Goal: Task Accomplishment & Management: Use online tool/utility

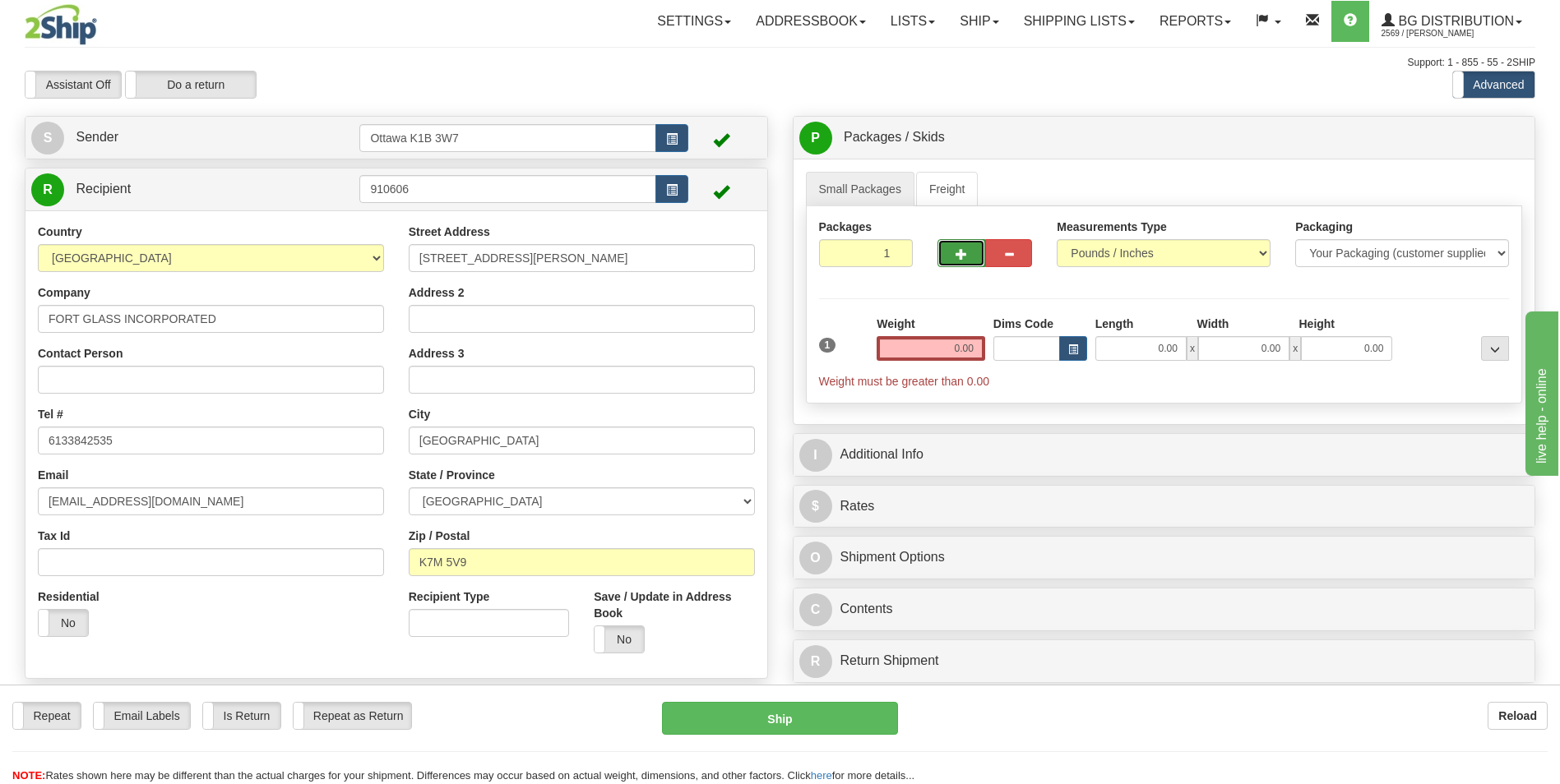
click at [960, 252] on span "button" at bounding box center [960, 254] width 12 height 11
click at [960, 253] on span "button" at bounding box center [960, 254] width 12 height 11
click at [959, 253] on span "button" at bounding box center [960, 254] width 12 height 11
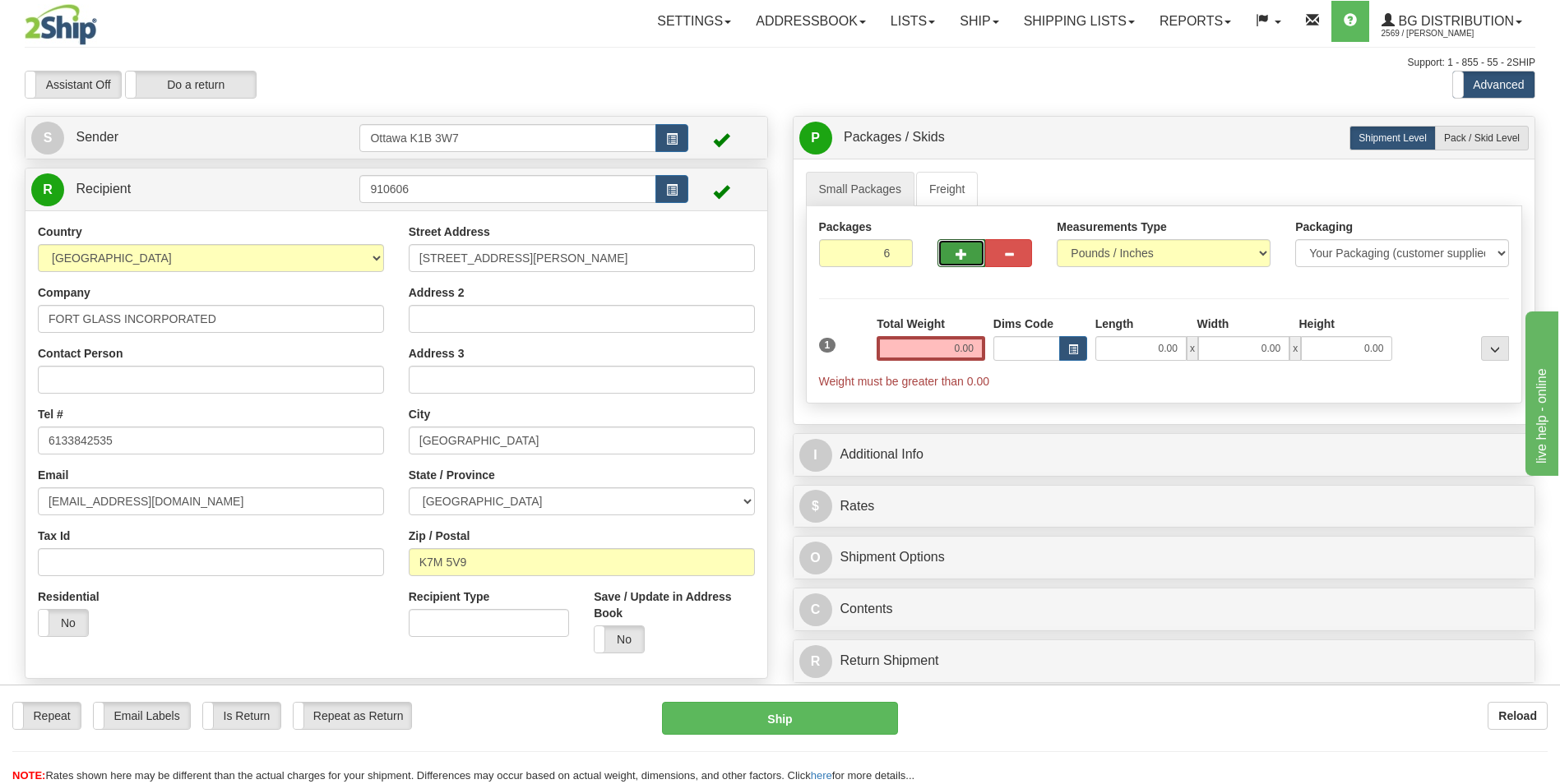
click at [959, 253] on span "button" at bounding box center [960, 254] width 12 height 11
type input "8"
click at [1511, 144] on label "Pack / Skid Level Pack.." at bounding box center [1481, 138] width 94 height 25
radio input "true"
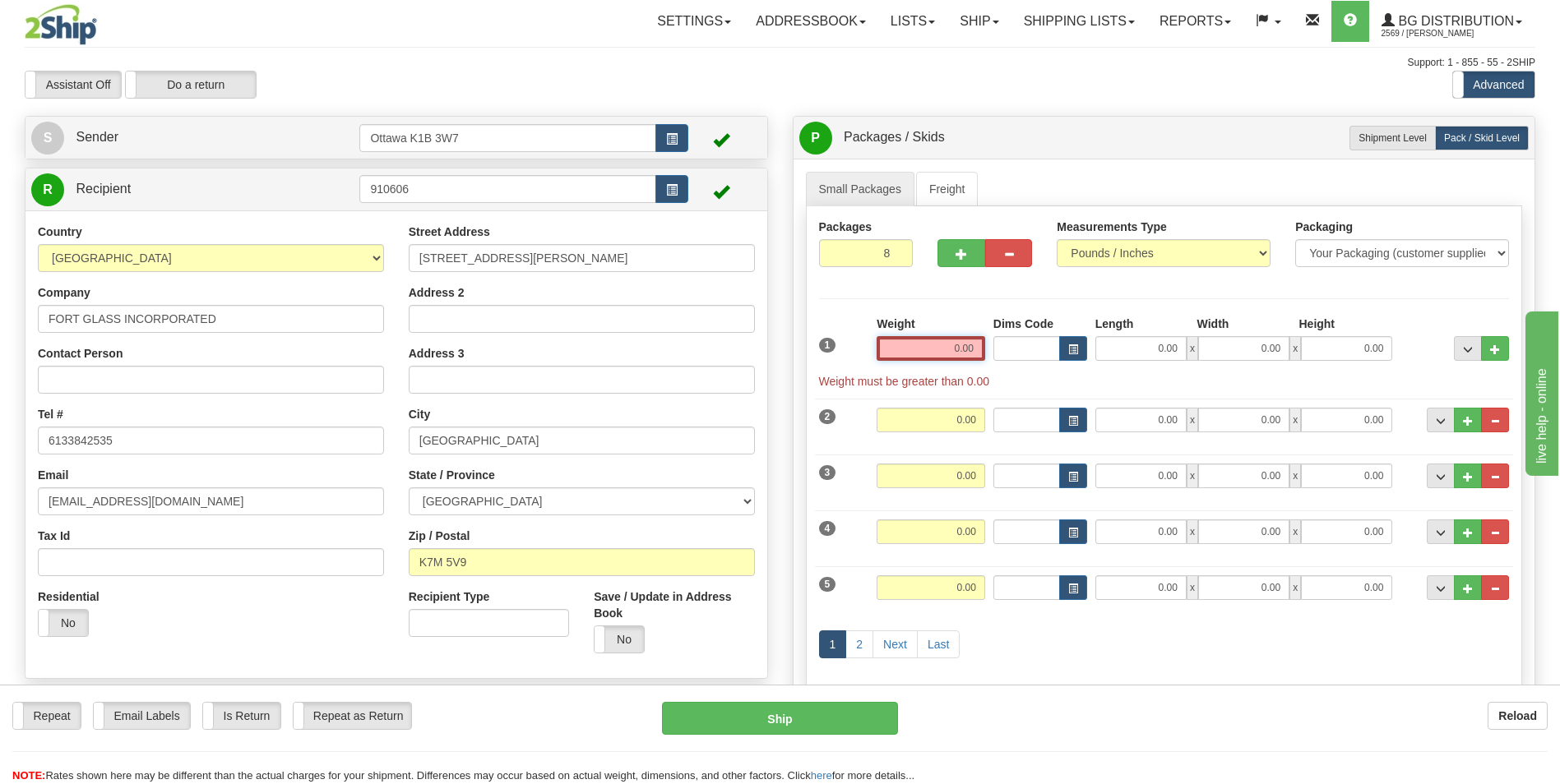
click at [937, 349] on input "0.00" at bounding box center [930, 348] width 108 height 25
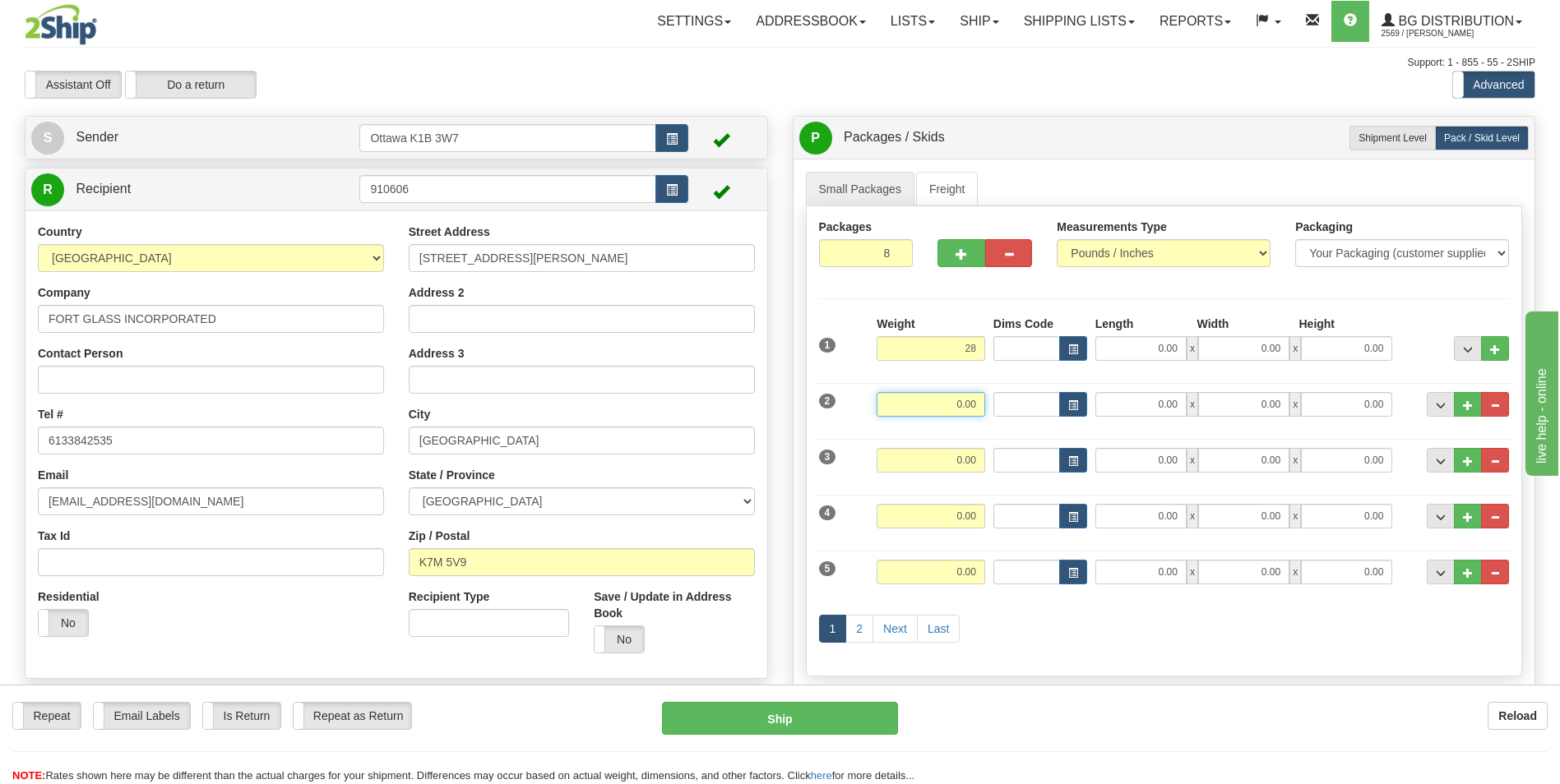
type input "28.00"
click at [978, 408] on input "0.00" at bounding box center [930, 405] width 108 height 25
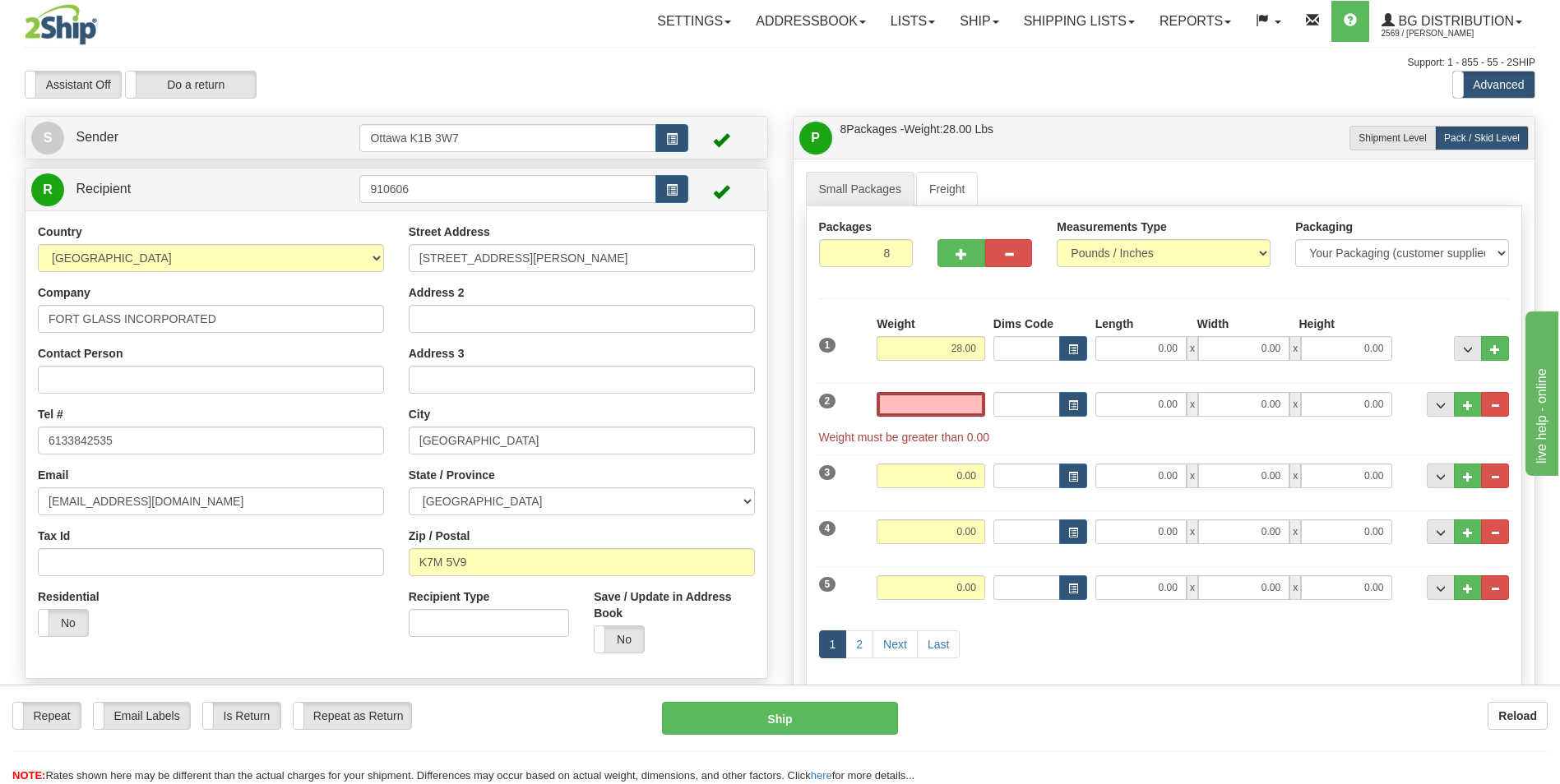
type input "0.00"
click at [943, 405] on input "0.00" at bounding box center [930, 405] width 108 height 25
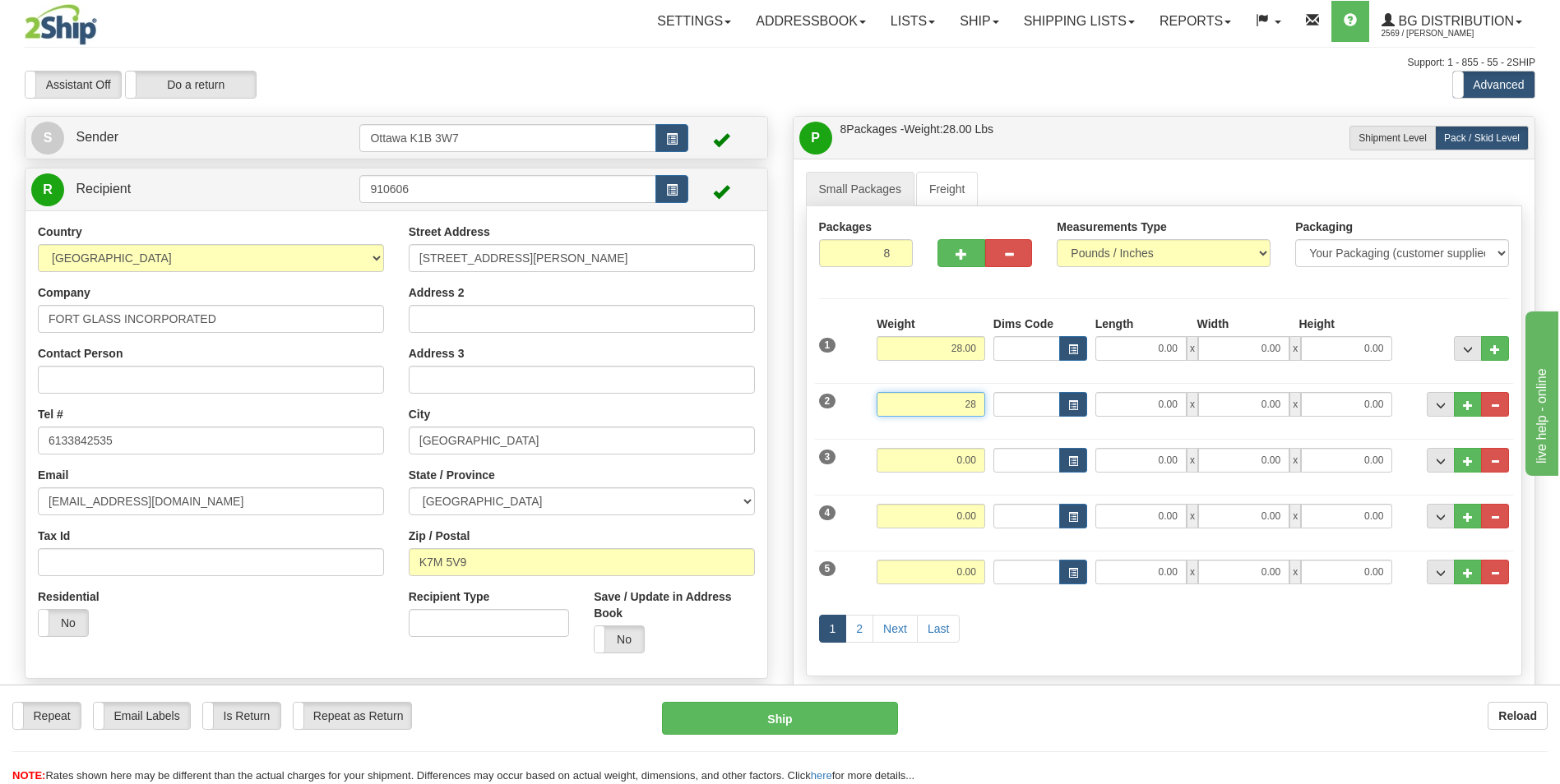
type input "28.00"
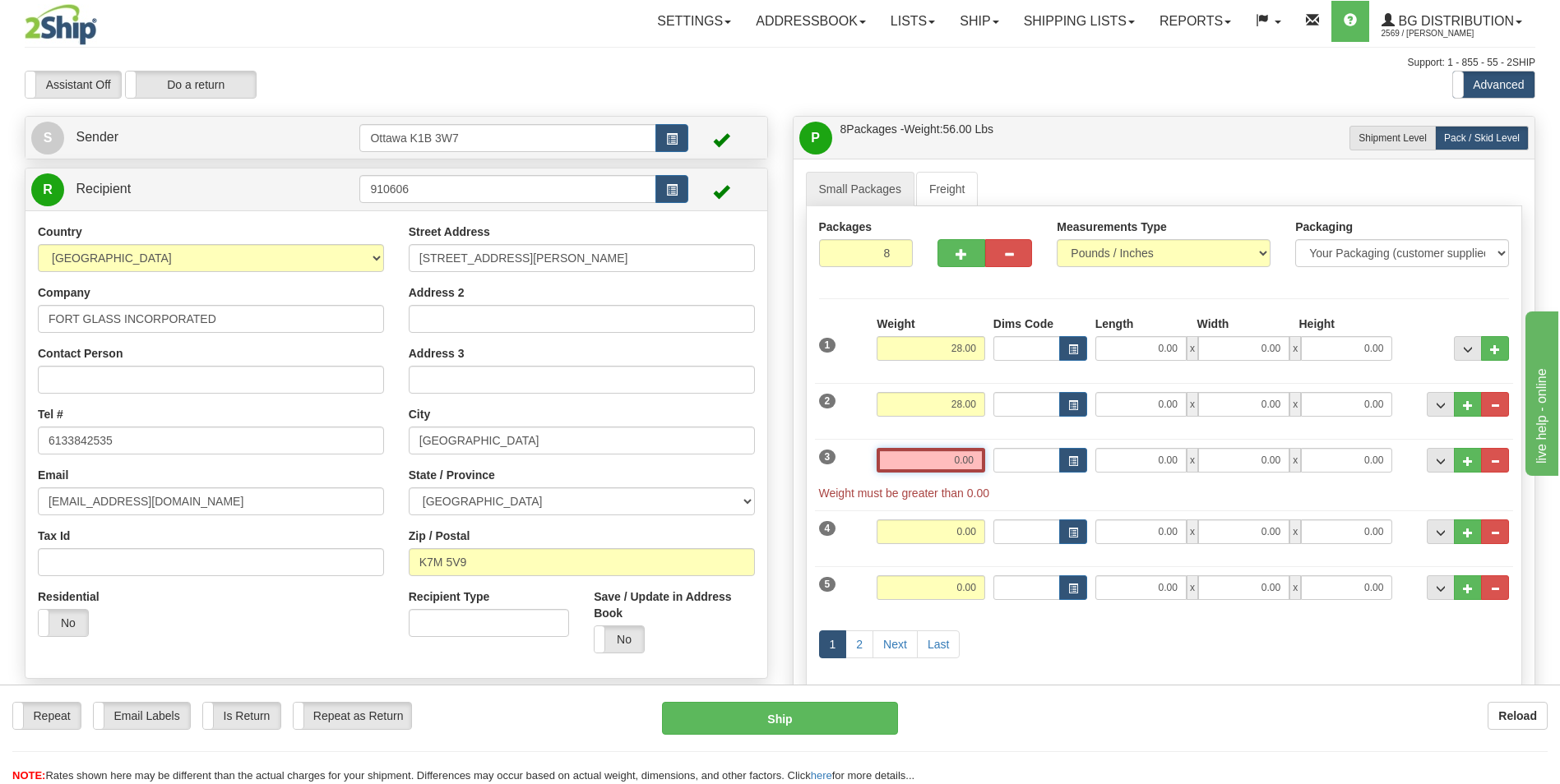
click at [952, 463] on input "0.00" at bounding box center [930, 461] width 108 height 25
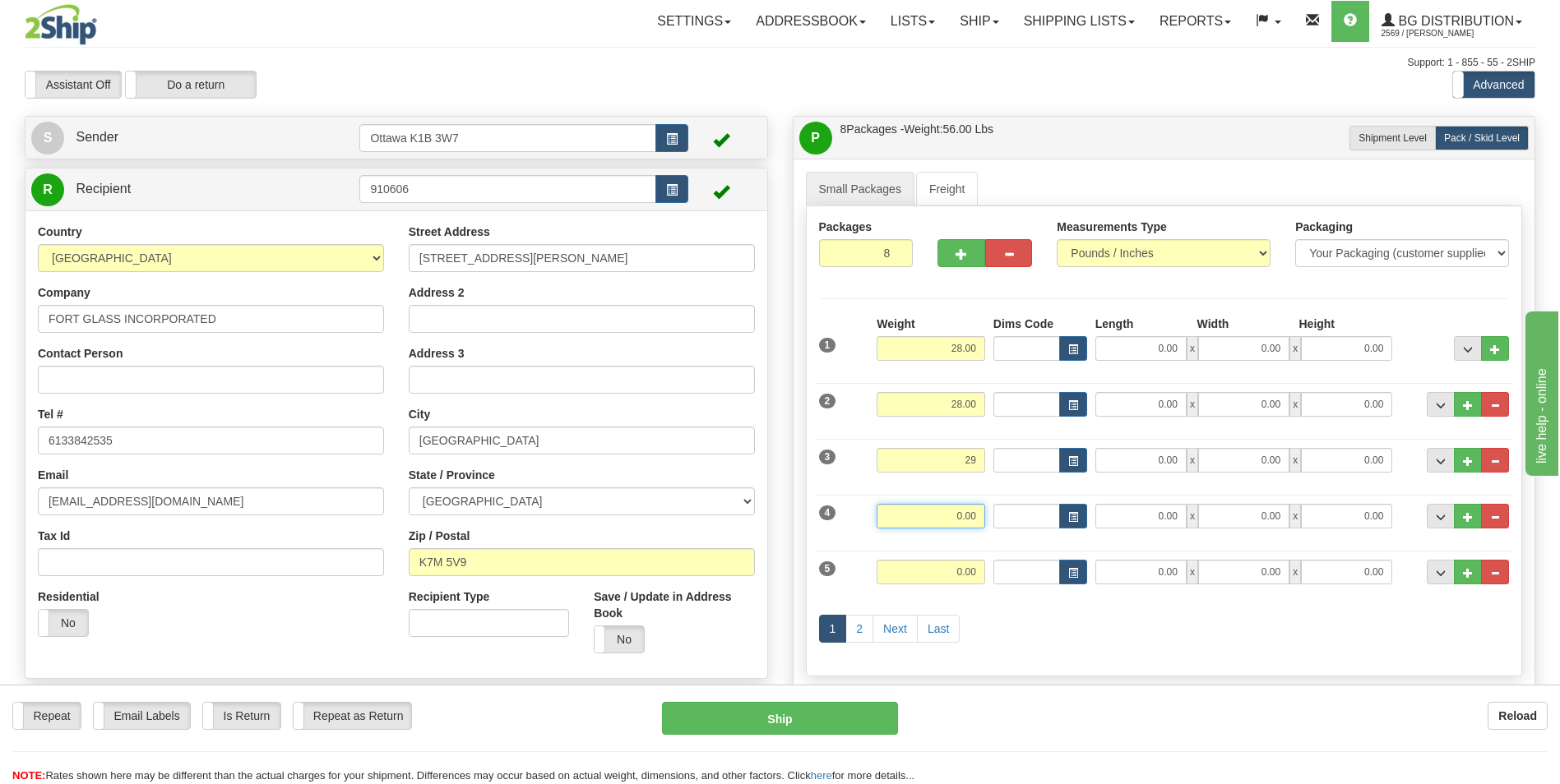
type input "29.00"
click at [978, 520] on input "0.00" at bounding box center [930, 516] width 108 height 25
type input "16.00"
click at [972, 571] on input "0.00" at bounding box center [930, 572] width 108 height 25
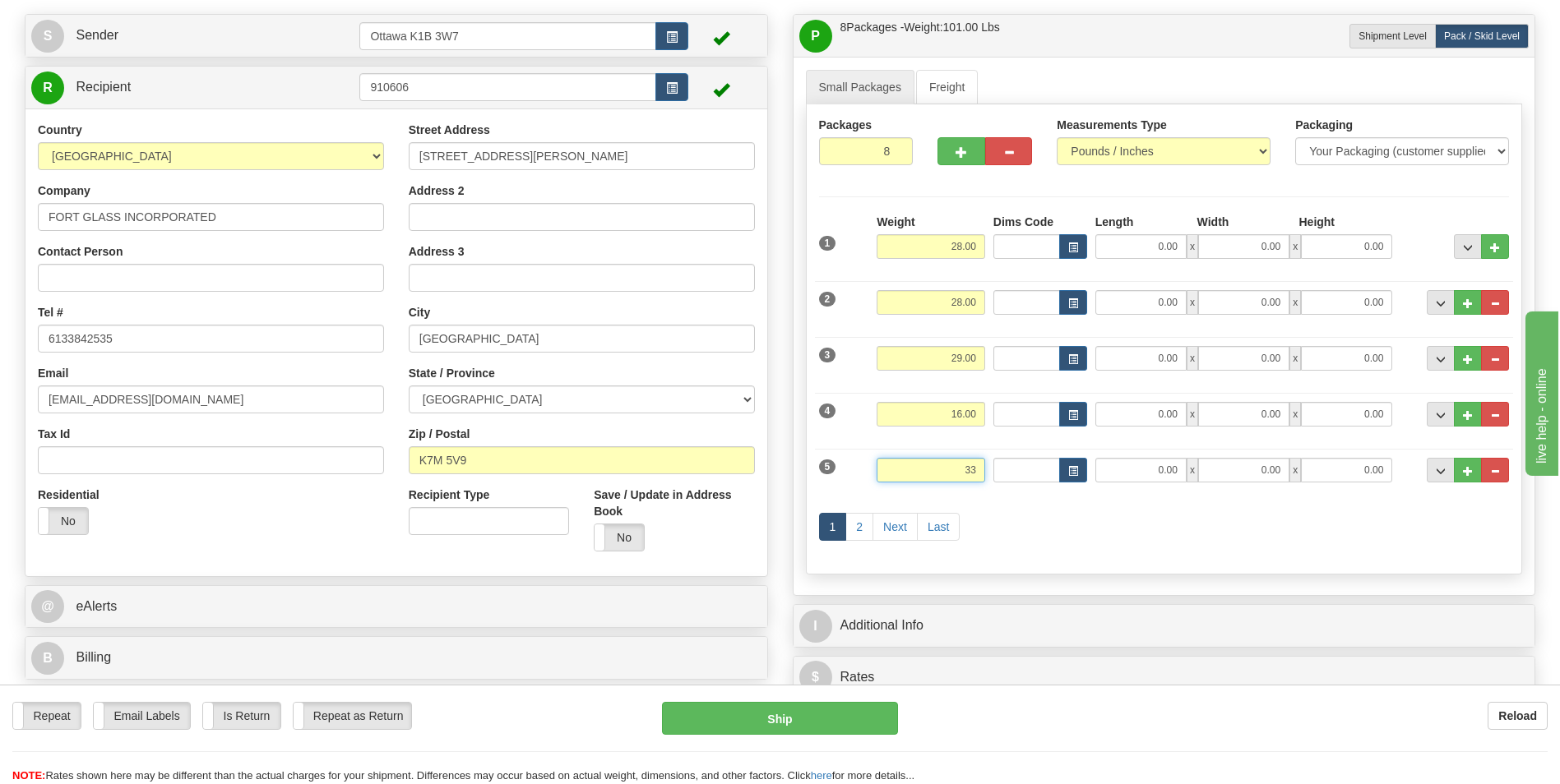
scroll to position [164, 0]
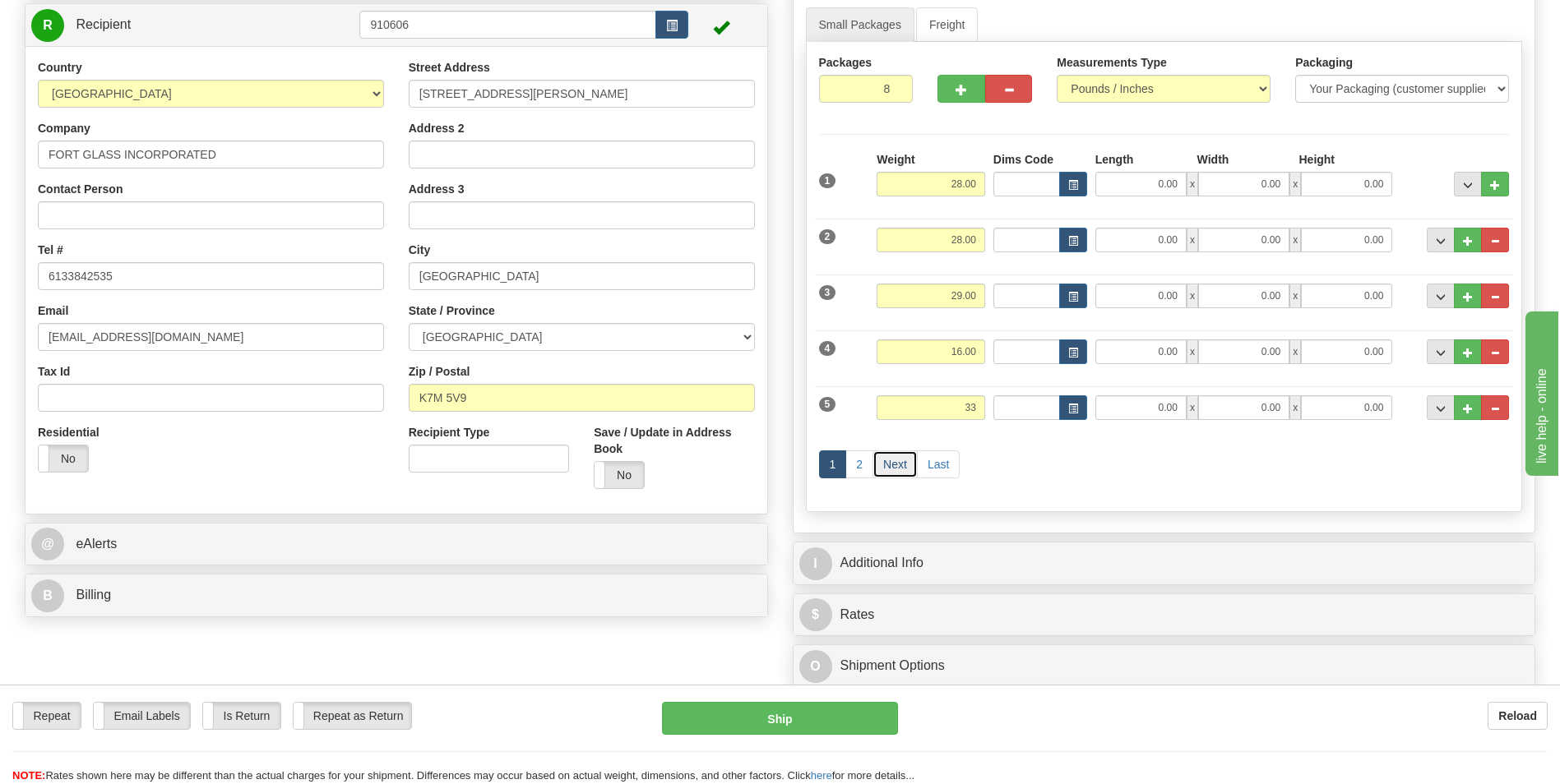
click at [892, 465] on link "Next" at bounding box center [894, 463] width 46 height 28
type input "33.00"
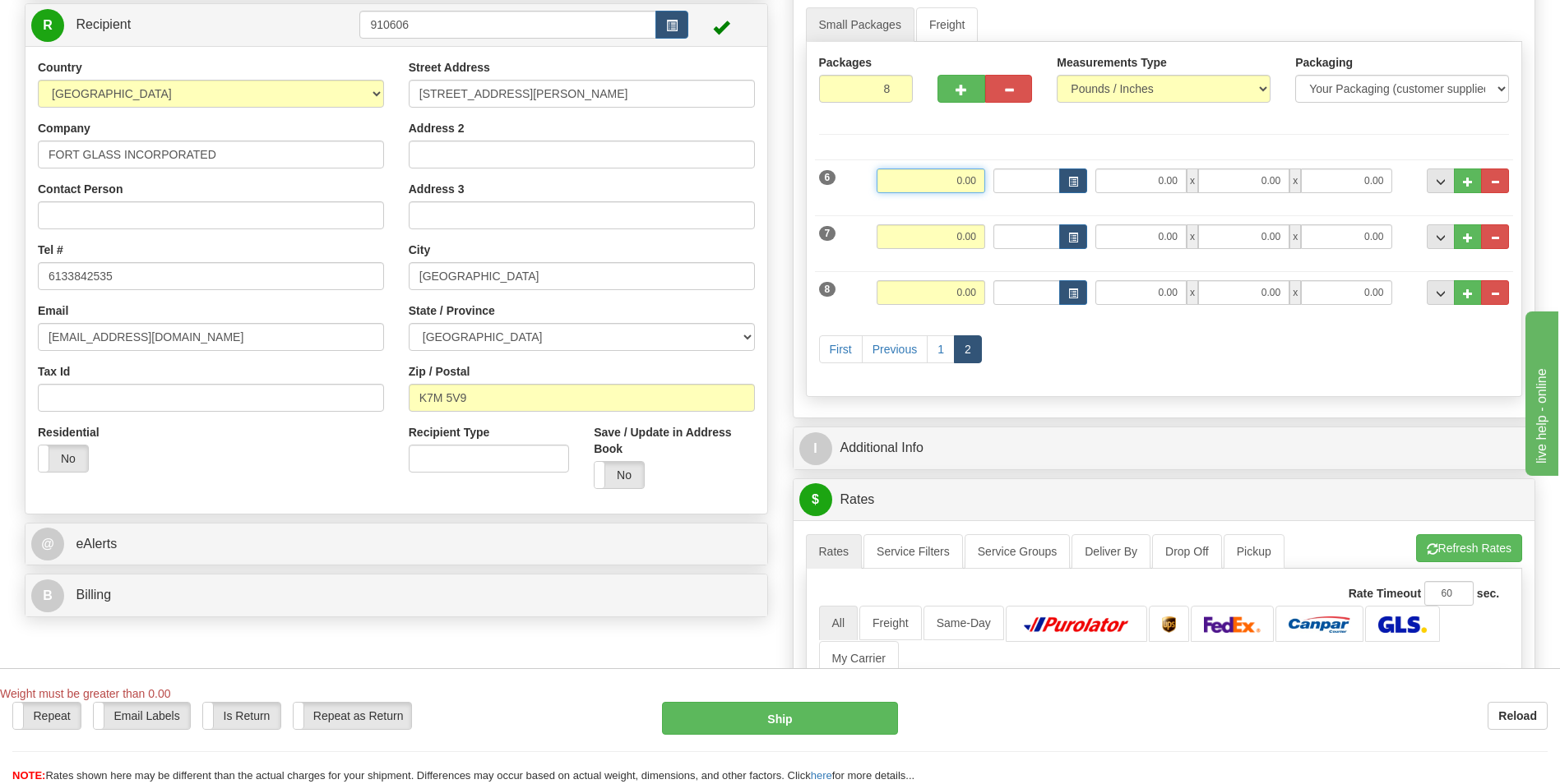
click at [967, 179] on input "0.00" at bounding box center [930, 181] width 108 height 25
type input "18.00"
click at [971, 224] on input "0.00" at bounding box center [930, 237] width 108 height 25
type input "28.00"
click at [948, 304] on input "0.00" at bounding box center [930, 293] width 108 height 25
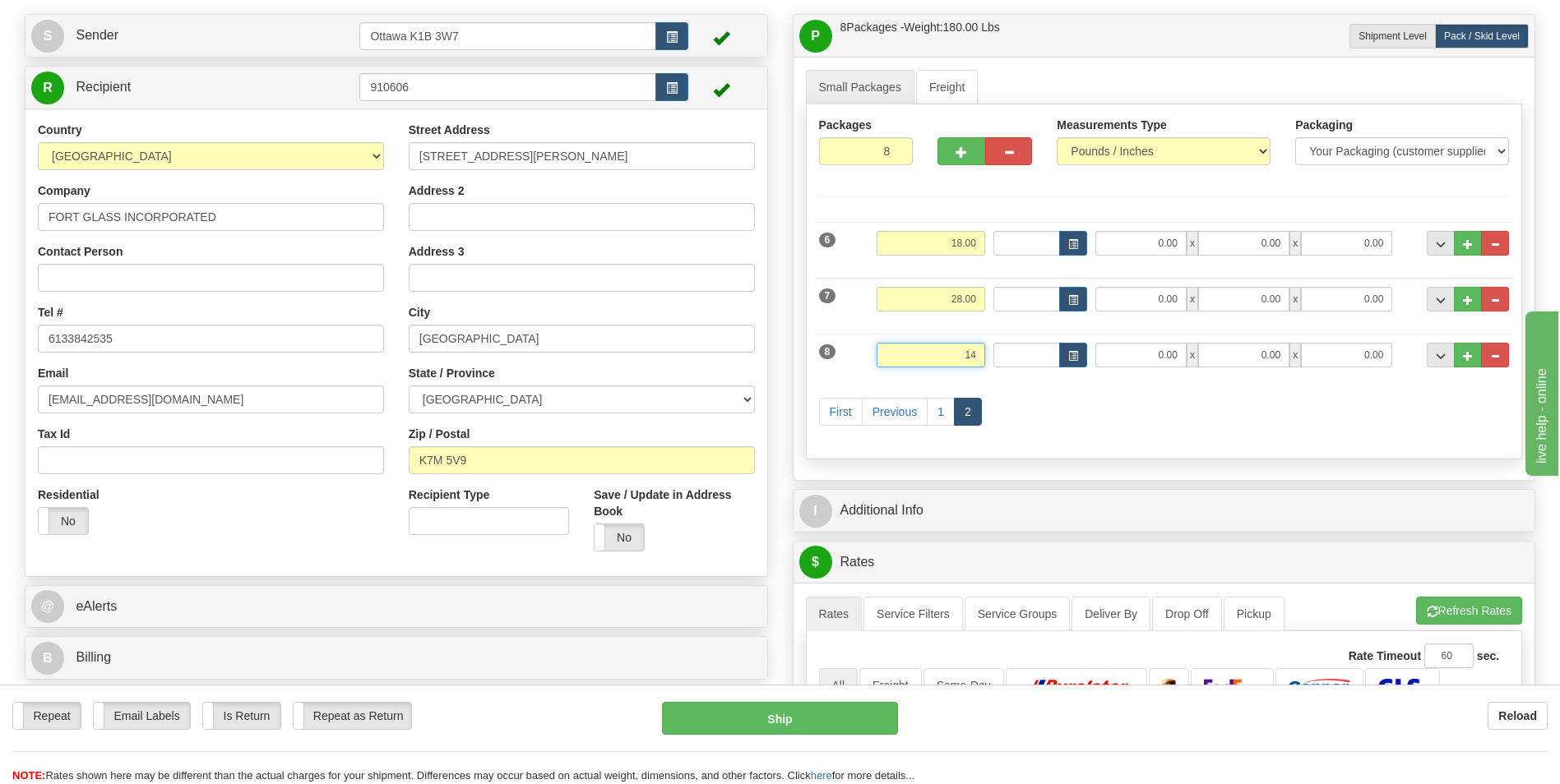
scroll to position [0, 0]
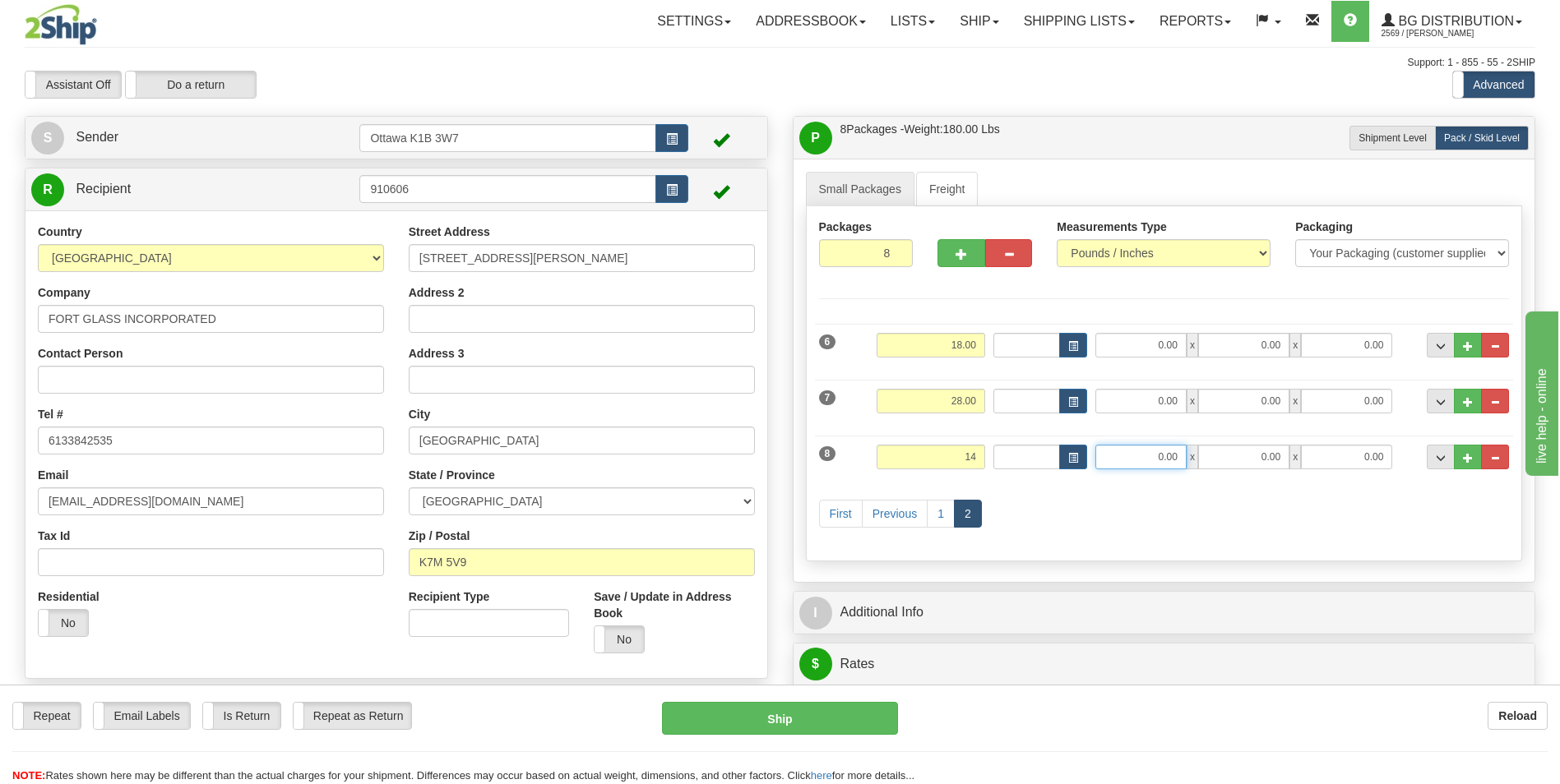
type input "14.00"
click at [1153, 458] on input "0.00" at bounding box center [1141, 457] width 91 height 25
type input "87.00"
click at [1246, 463] on input "0.00" at bounding box center [1244, 457] width 91 height 25
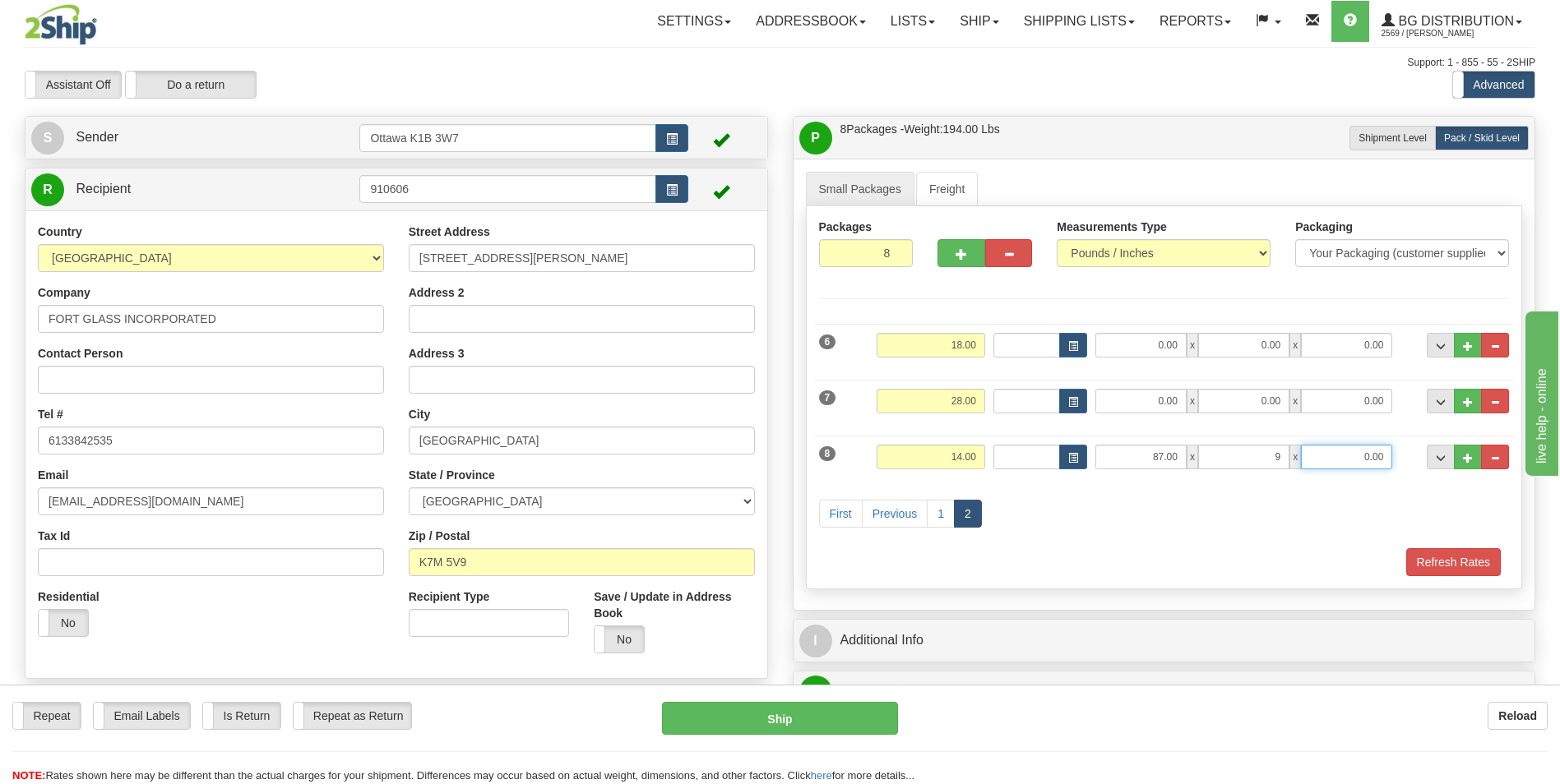
type input "9.00"
type input "3.00"
click at [1074, 550] on div "Refresh Rates" at bounding box center [1164, 562] width 699 height 28
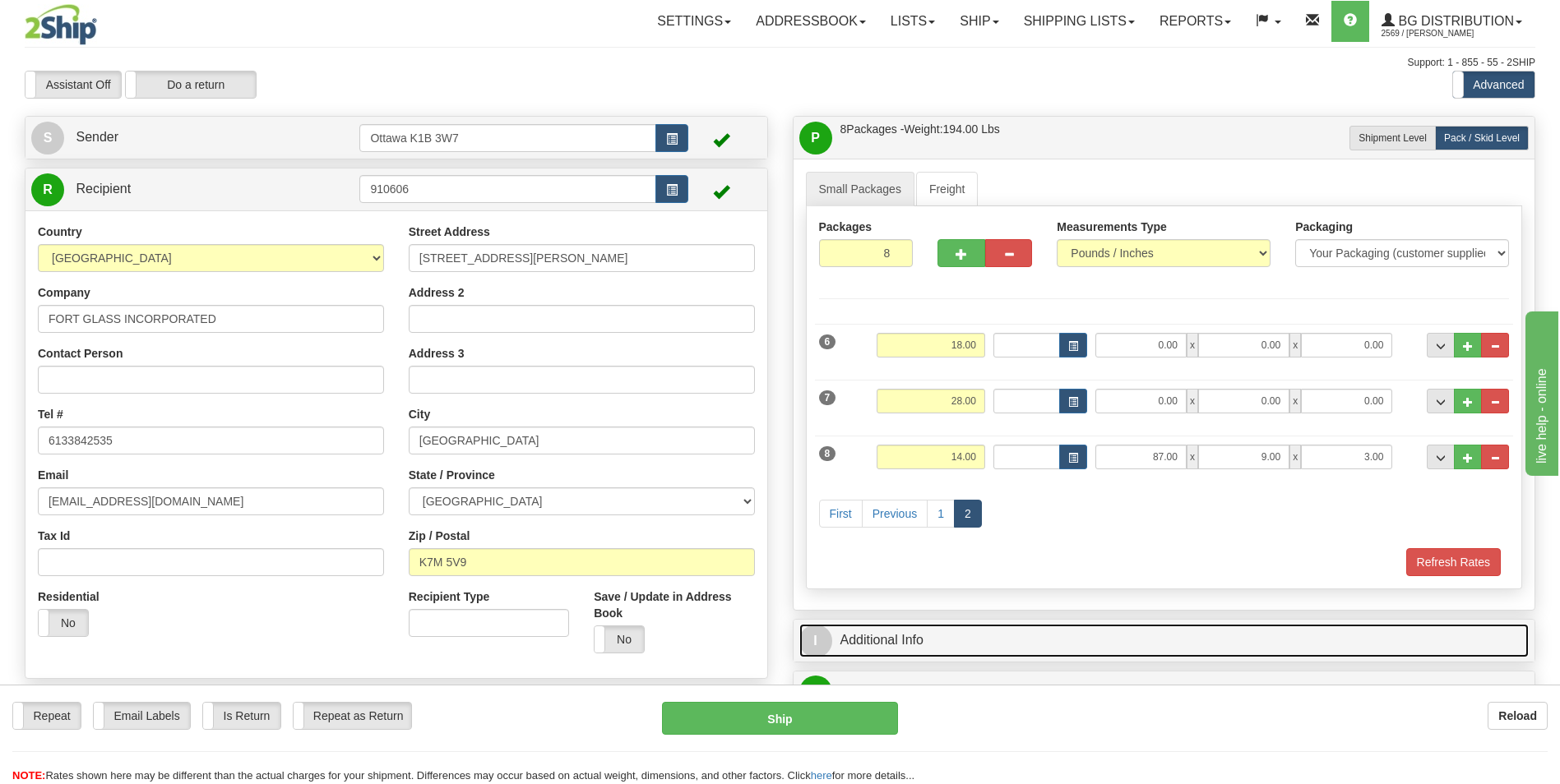
click at [954, 647] on link "I Additional Info" at bounding box center [1163, 640] width 730 height 34
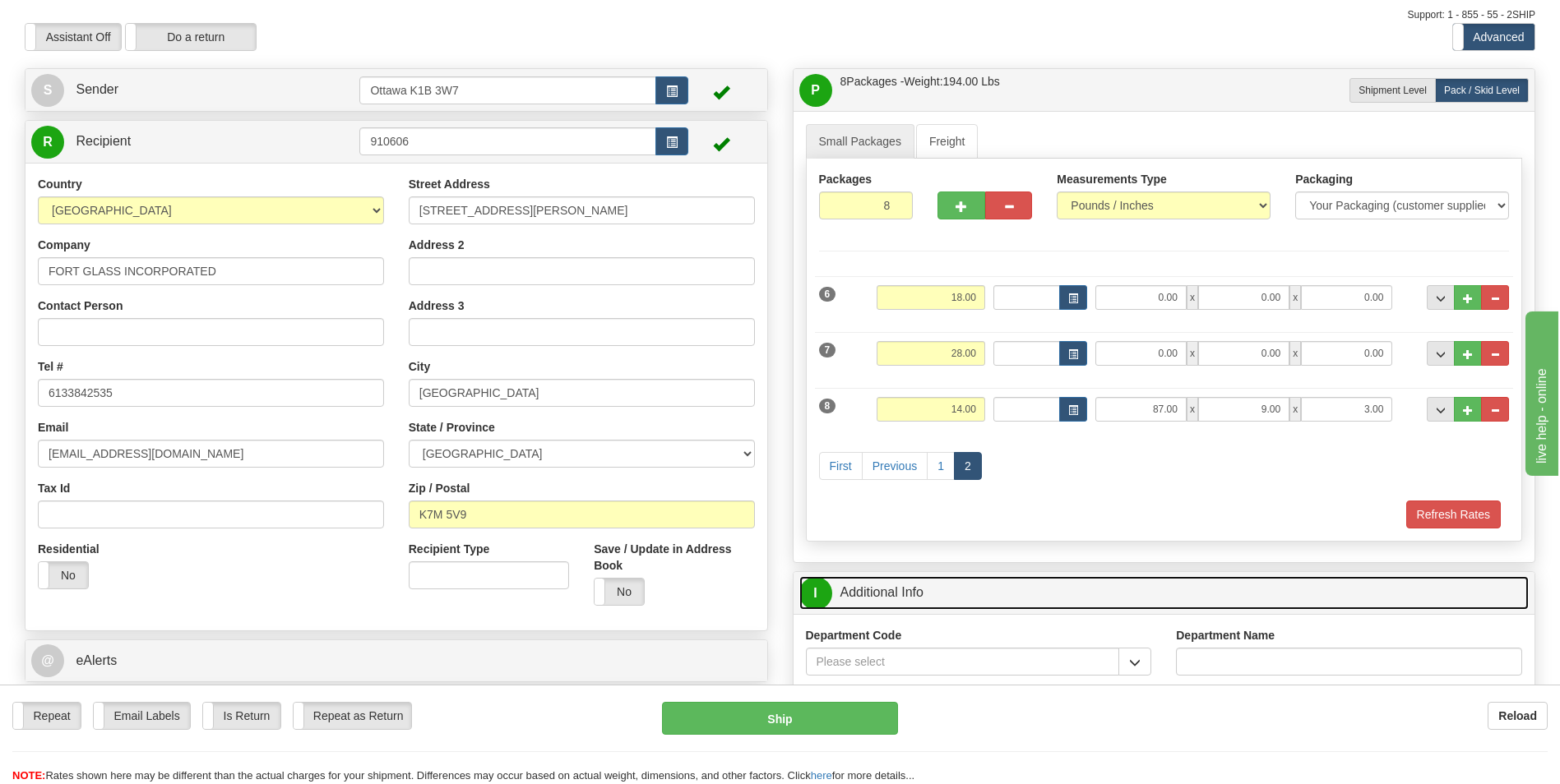
scroll to position [164, 0]
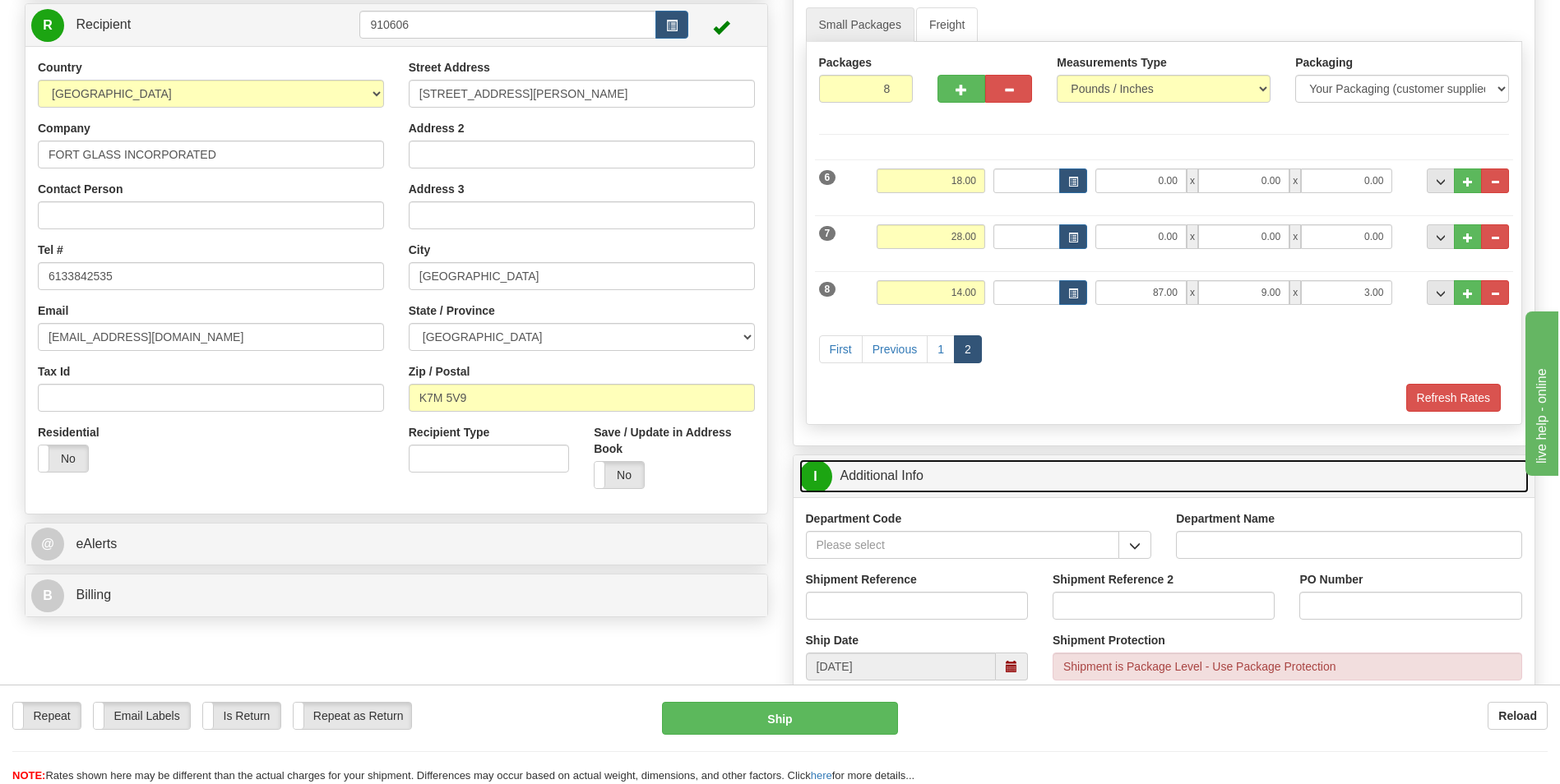
click at [854, 472] on link "I Additional Info" at bounding box center [1163, 476] width 730 height 34
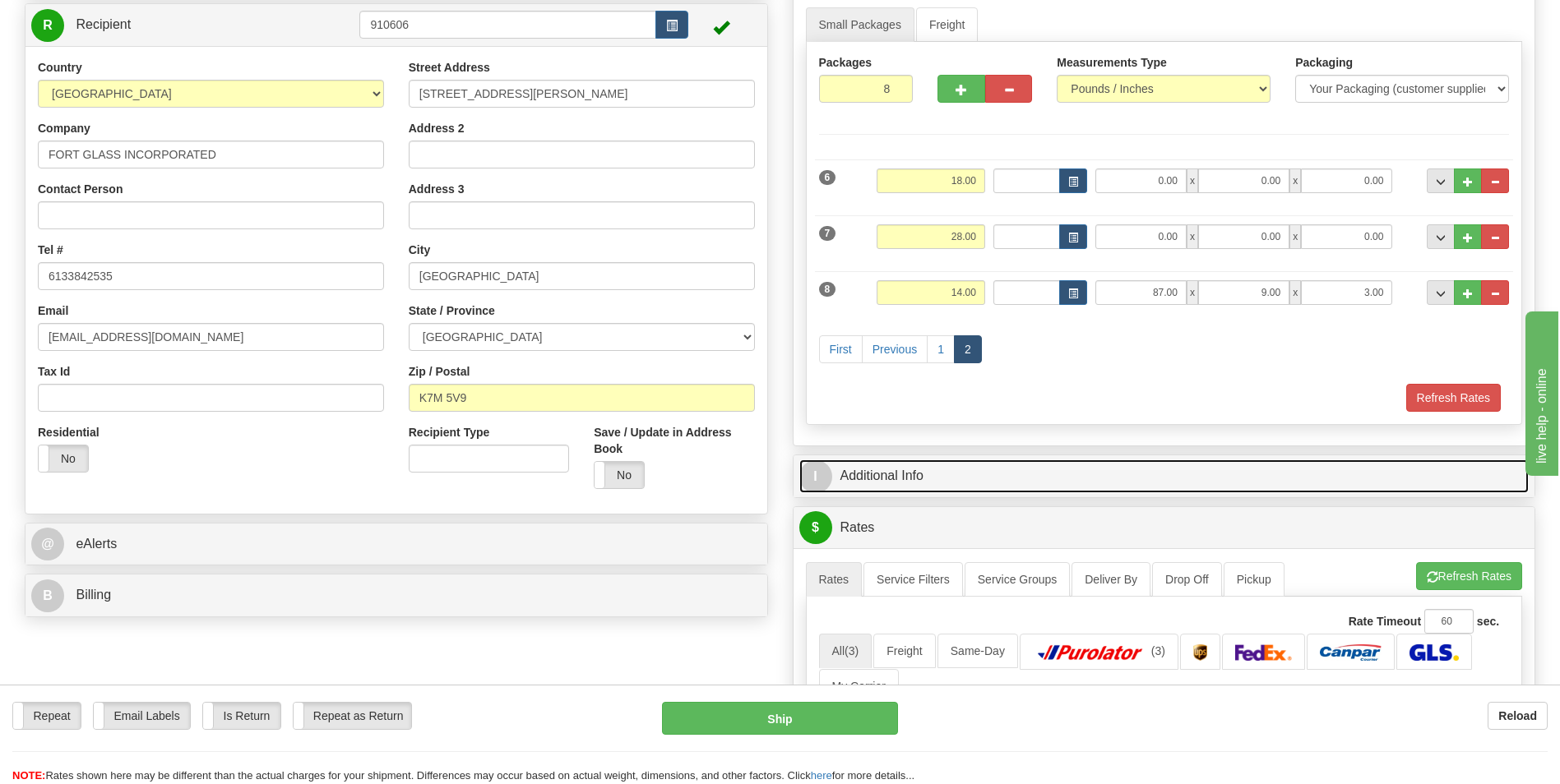
click at [858, 469] on link "I Additional Info" at bounding box center [1163, 476] width 730 height 34
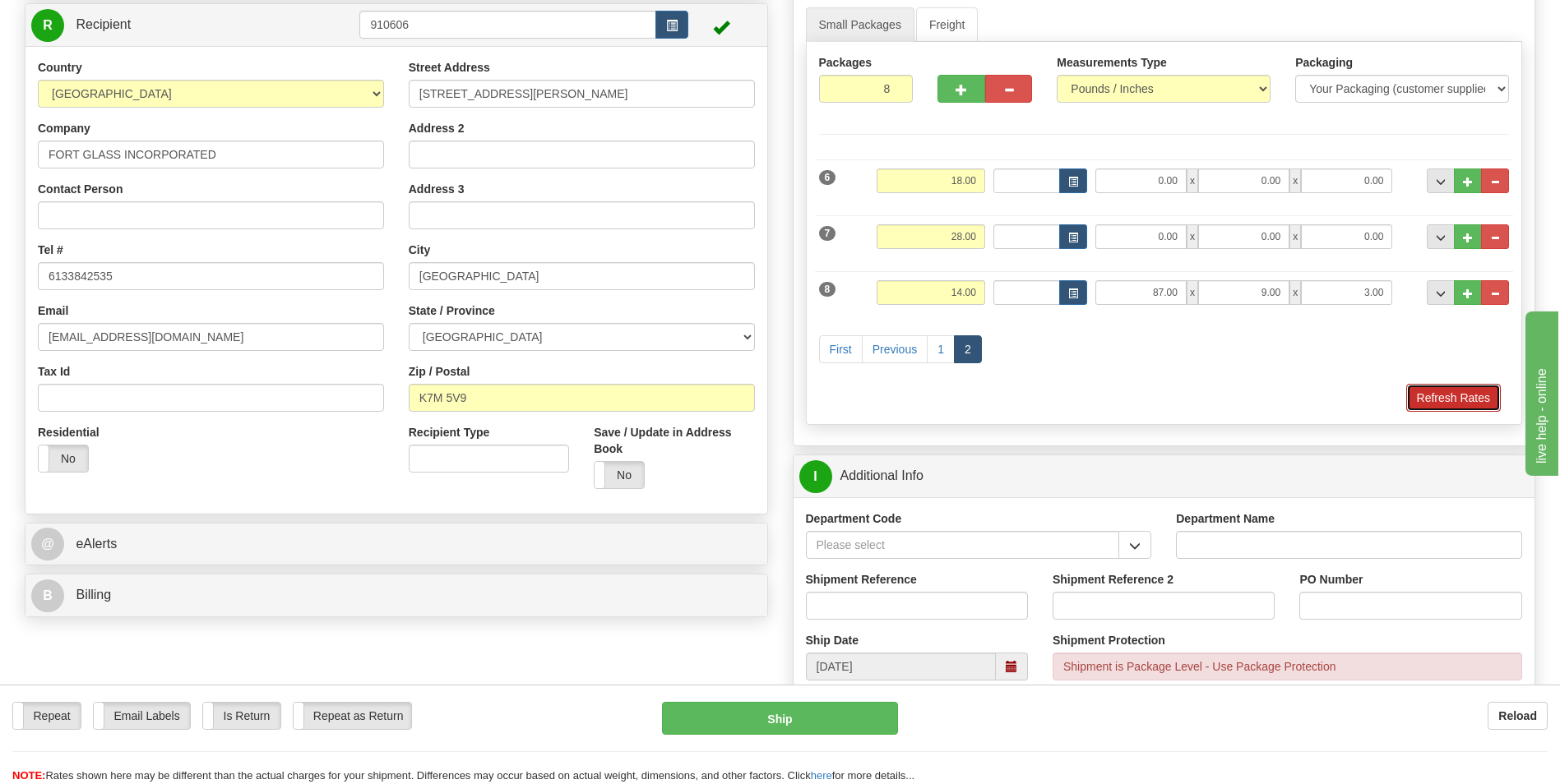
click at [1491, 396] on button "Refresh Rates" at bounding box center [1454, 397] width 95 height 28
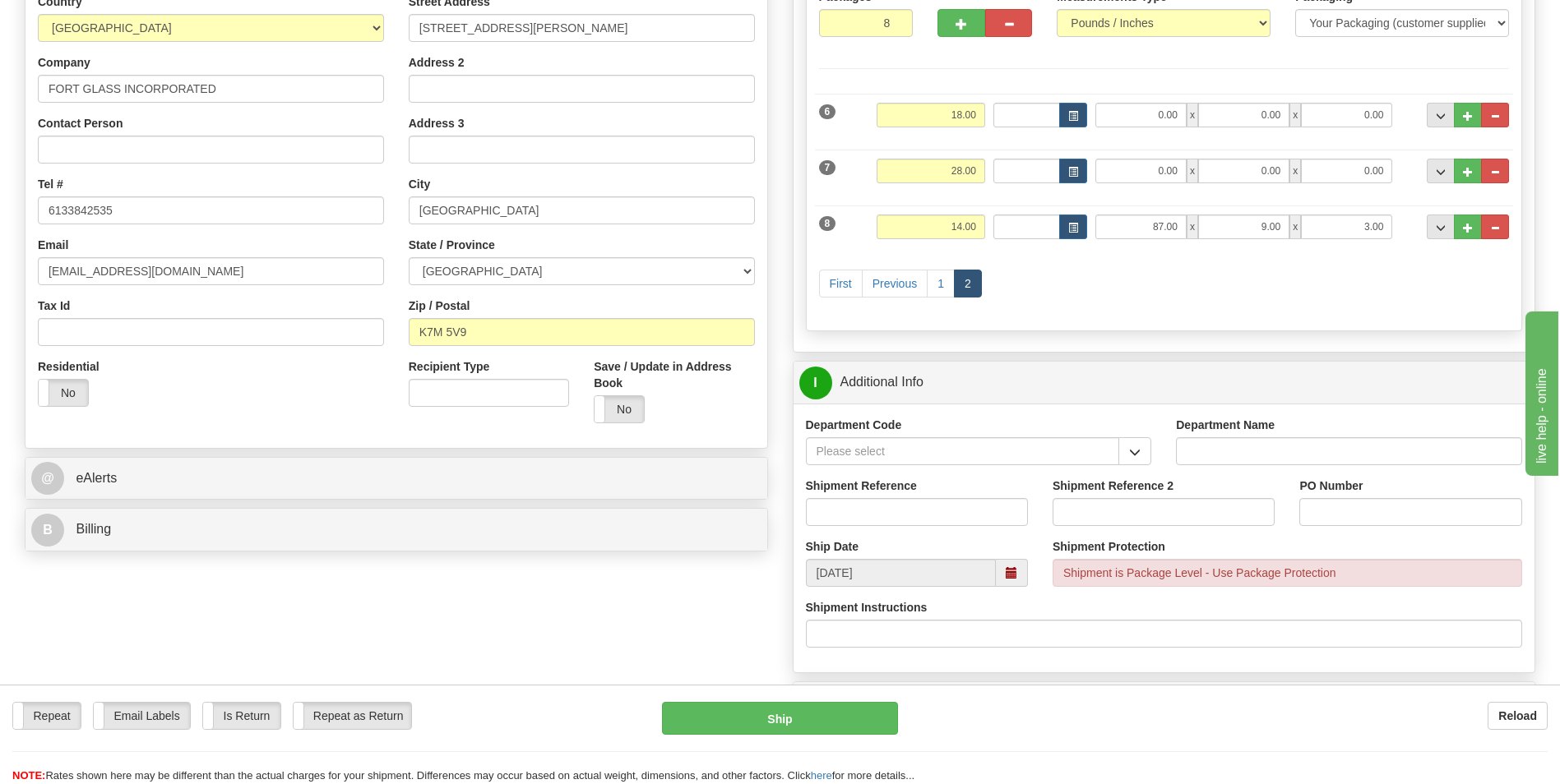
scroll to position [329, 0]
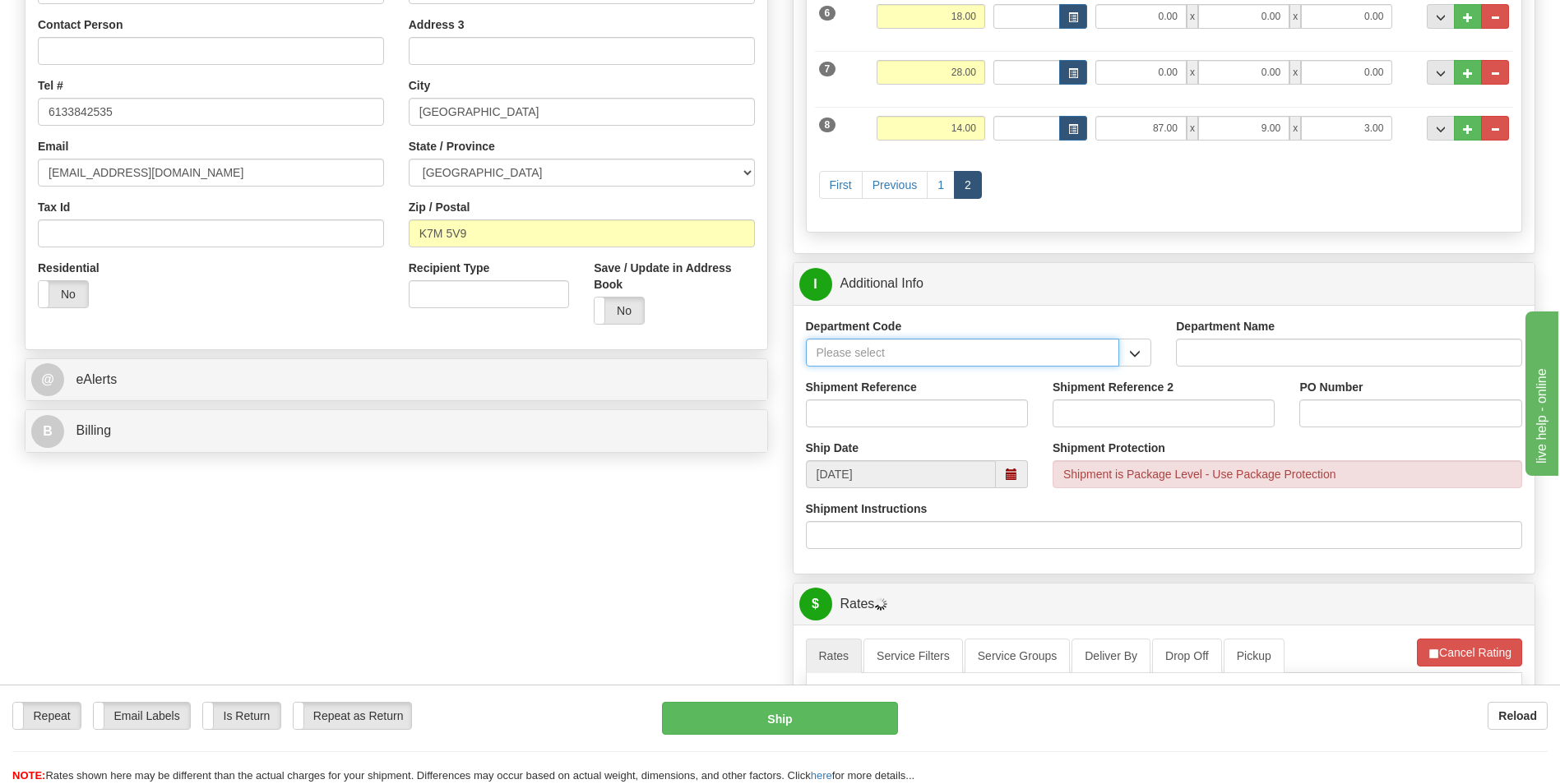
click at [1067, 348] on input "Department Code" at bounding box center [963, 352] width 315 height 28
click at [1133, 362] on button "button" at bounding box center [1135, 352] width 33 height 28
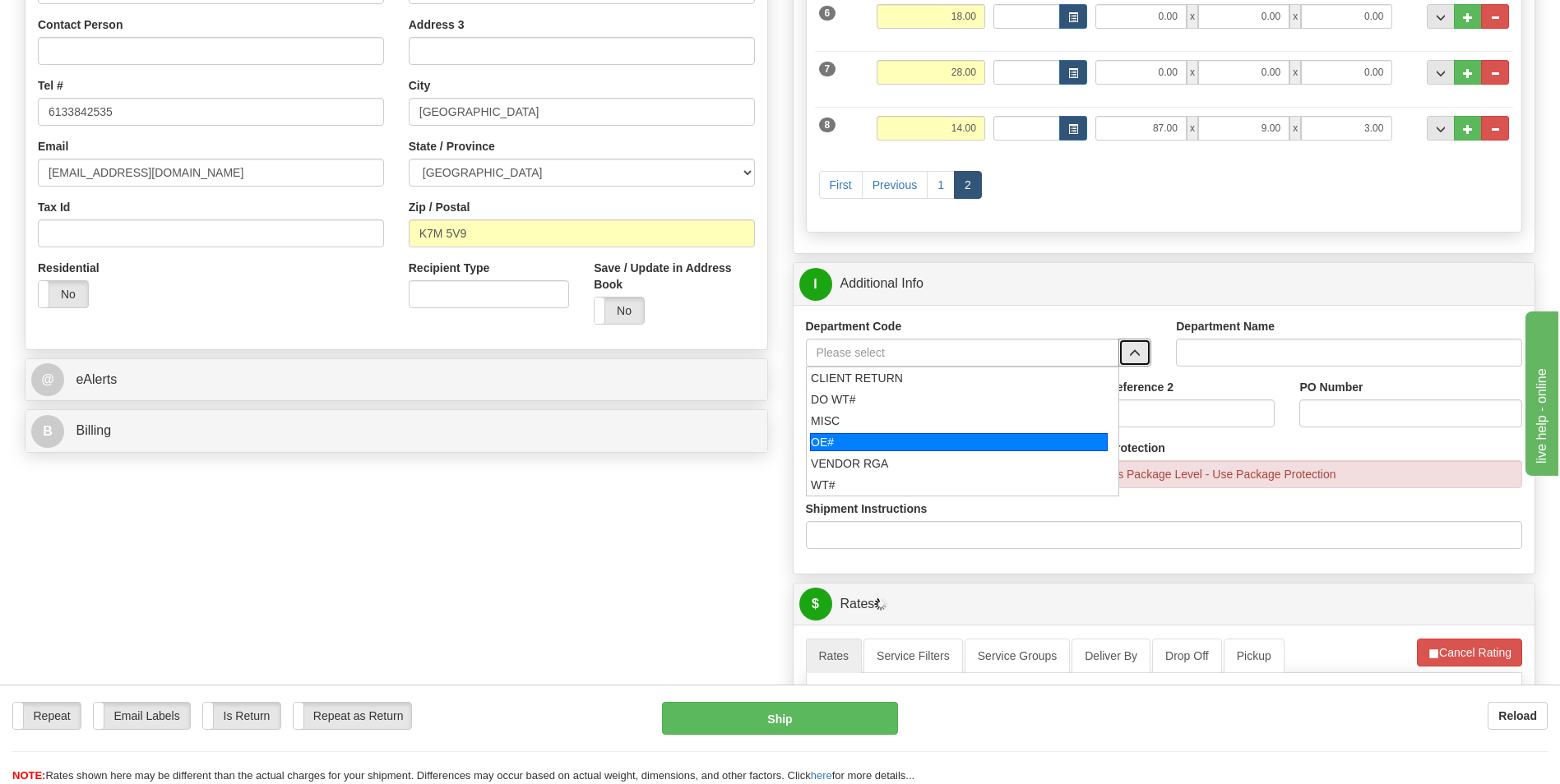
click at [976, 438] on div "OE#" at bounding box center [958, 442] width 298 height 18
type input "OE#"
type input "ORDERS"
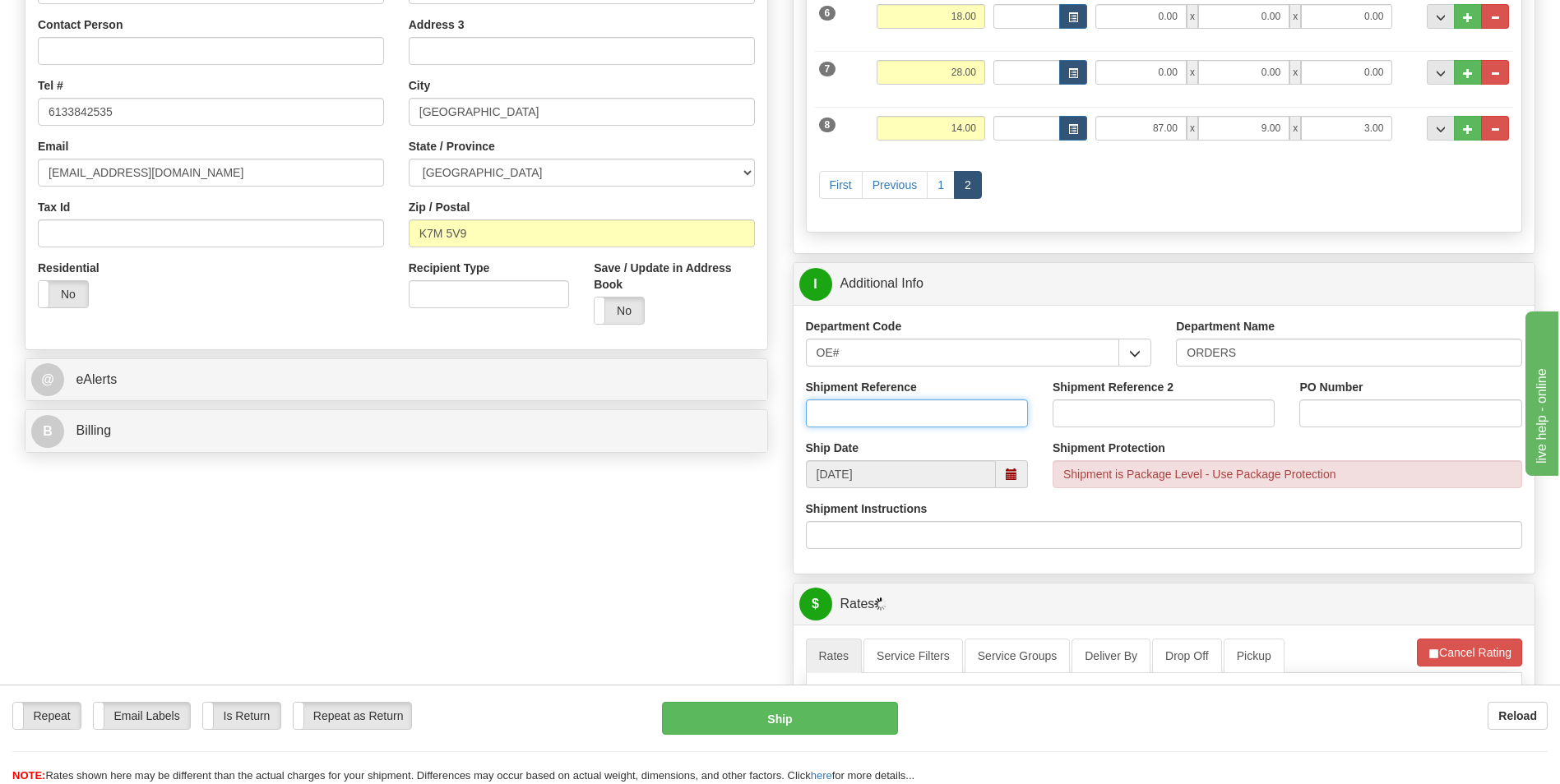
click at [919, 417] on input "Shipment Reference" at bounding box center [917, 413] width 222 height 28
type input "10201020-00"
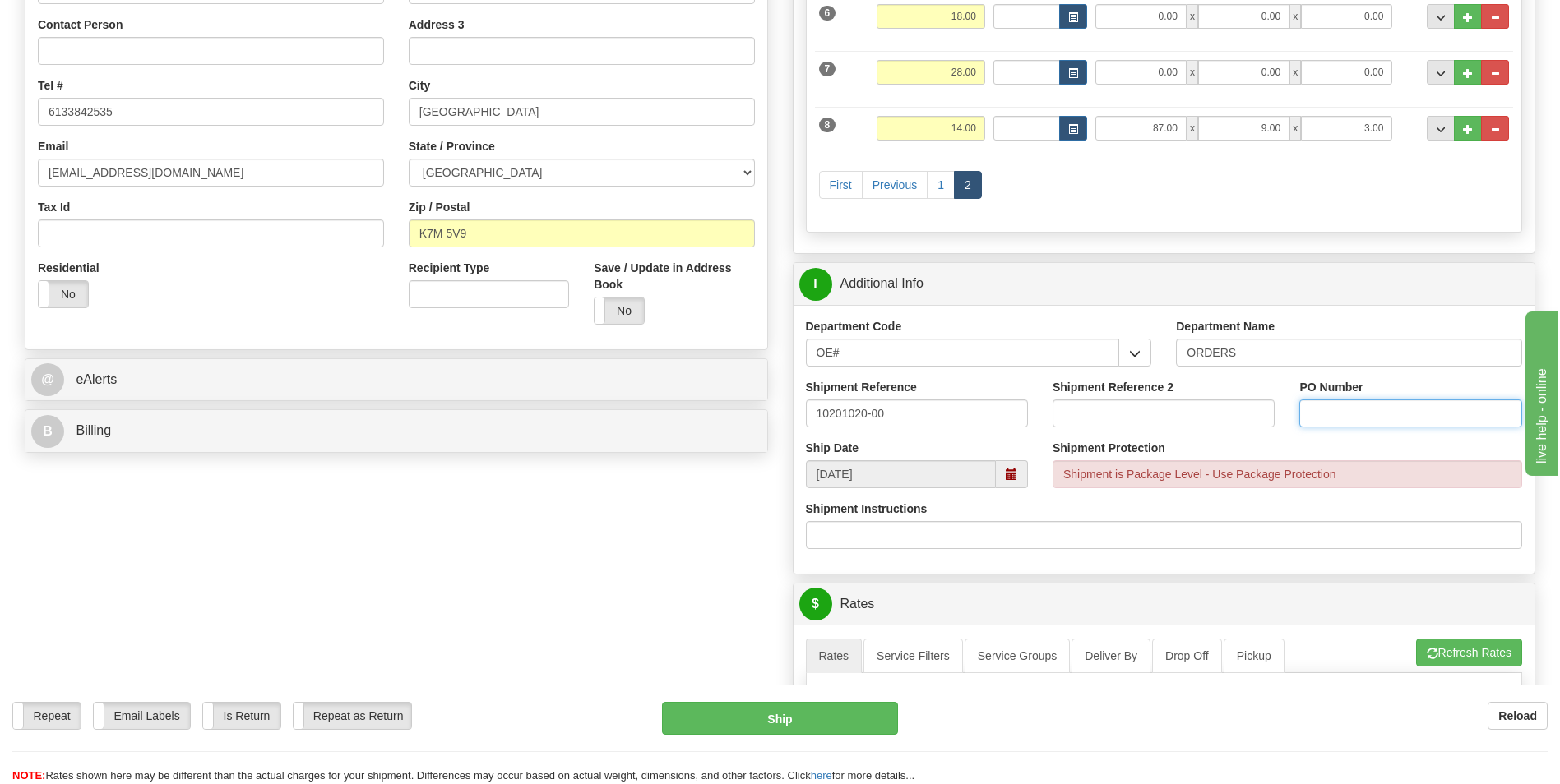
click at [1390, 423] on input "PO Number" at bounding box center [1410, 413] width 222 height 28
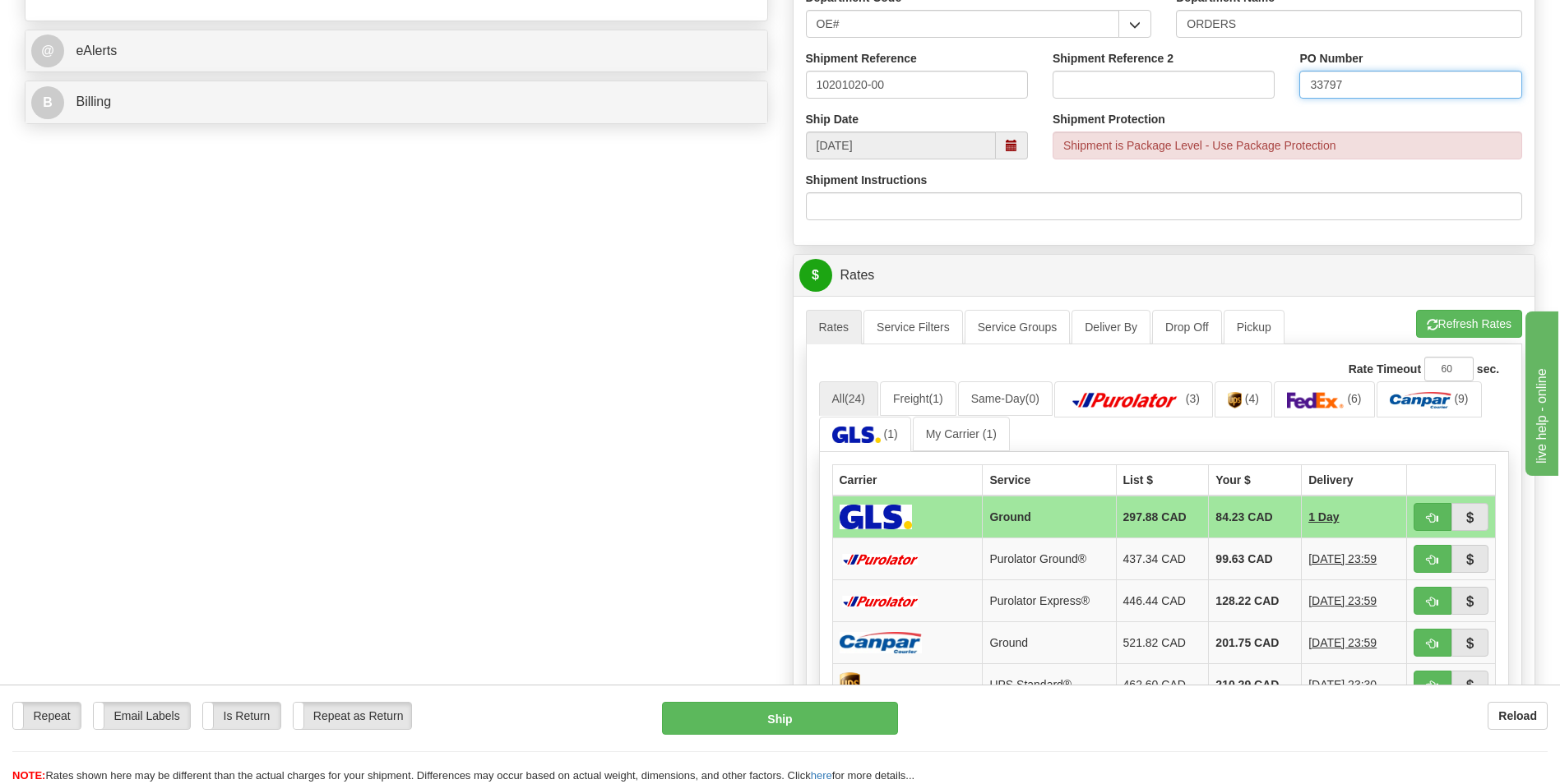
scroll to position [739, 0]
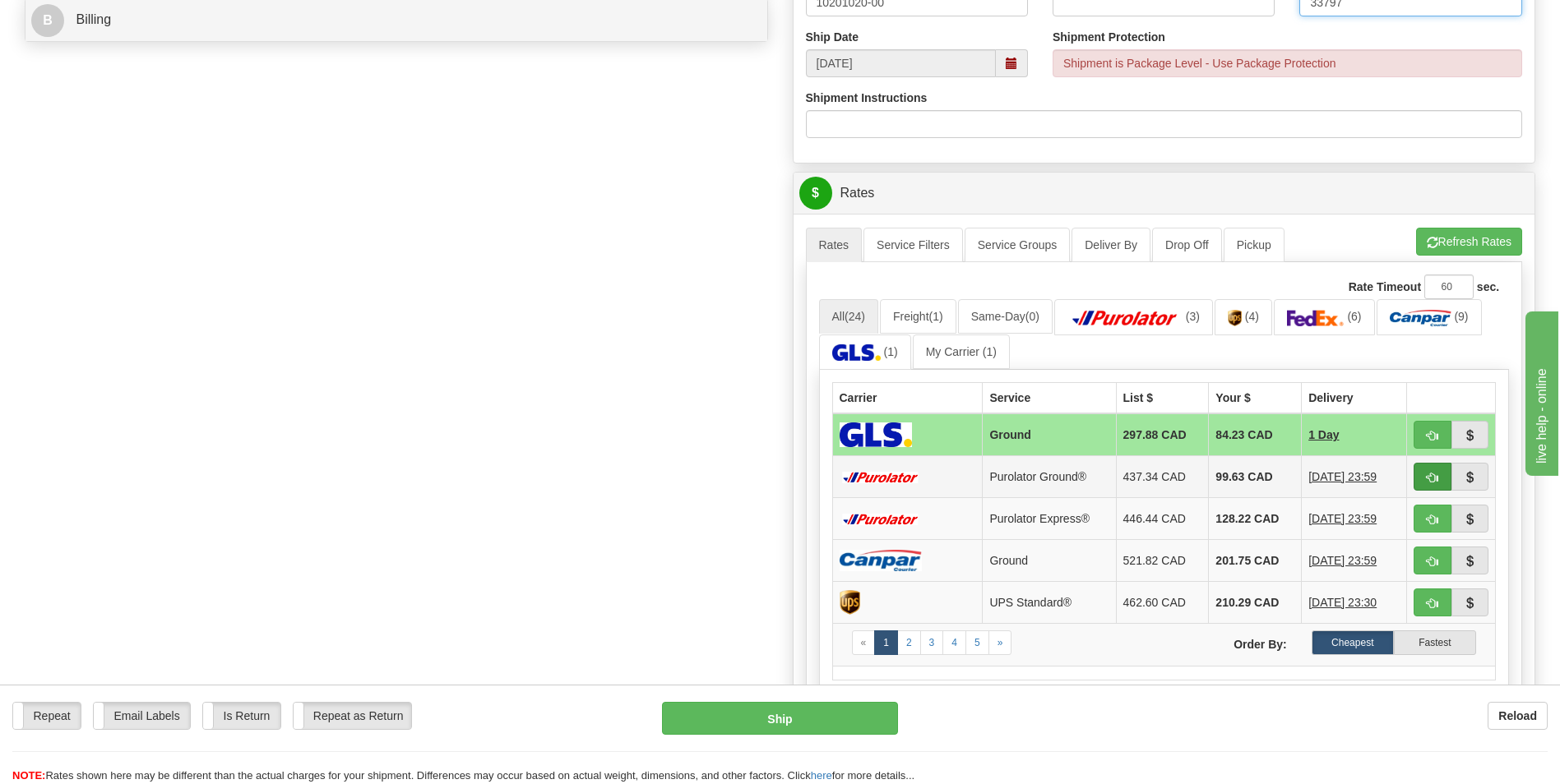
type input "33797"
click at [1433, 477] on span "button" at bounding box center [1432, 478] width 12 height 11
type input "260"
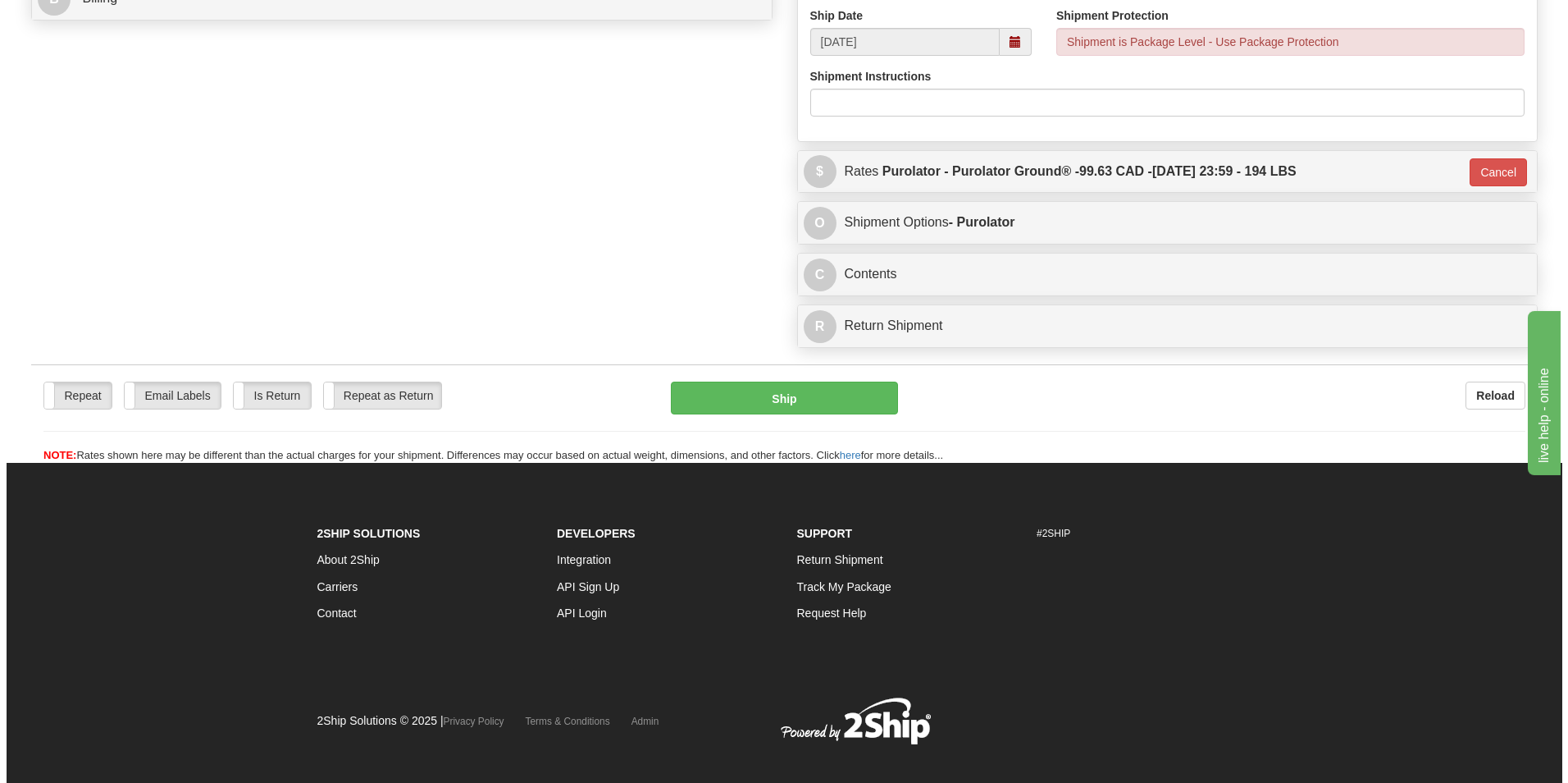
scroll to position [780, 0]
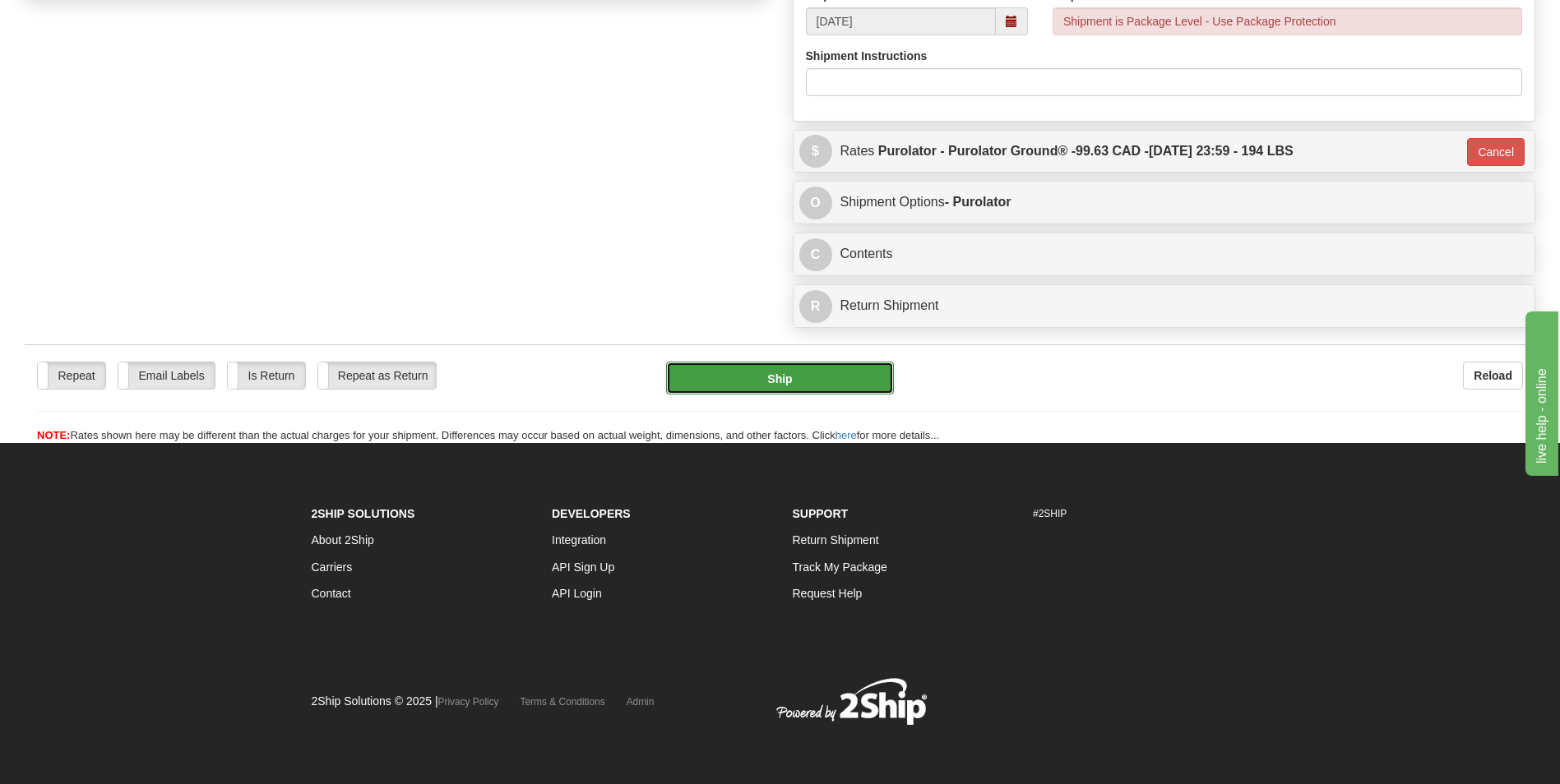
click at [812, 378] on button "Ship" at bounding box center [779, 378] width 227 height 33
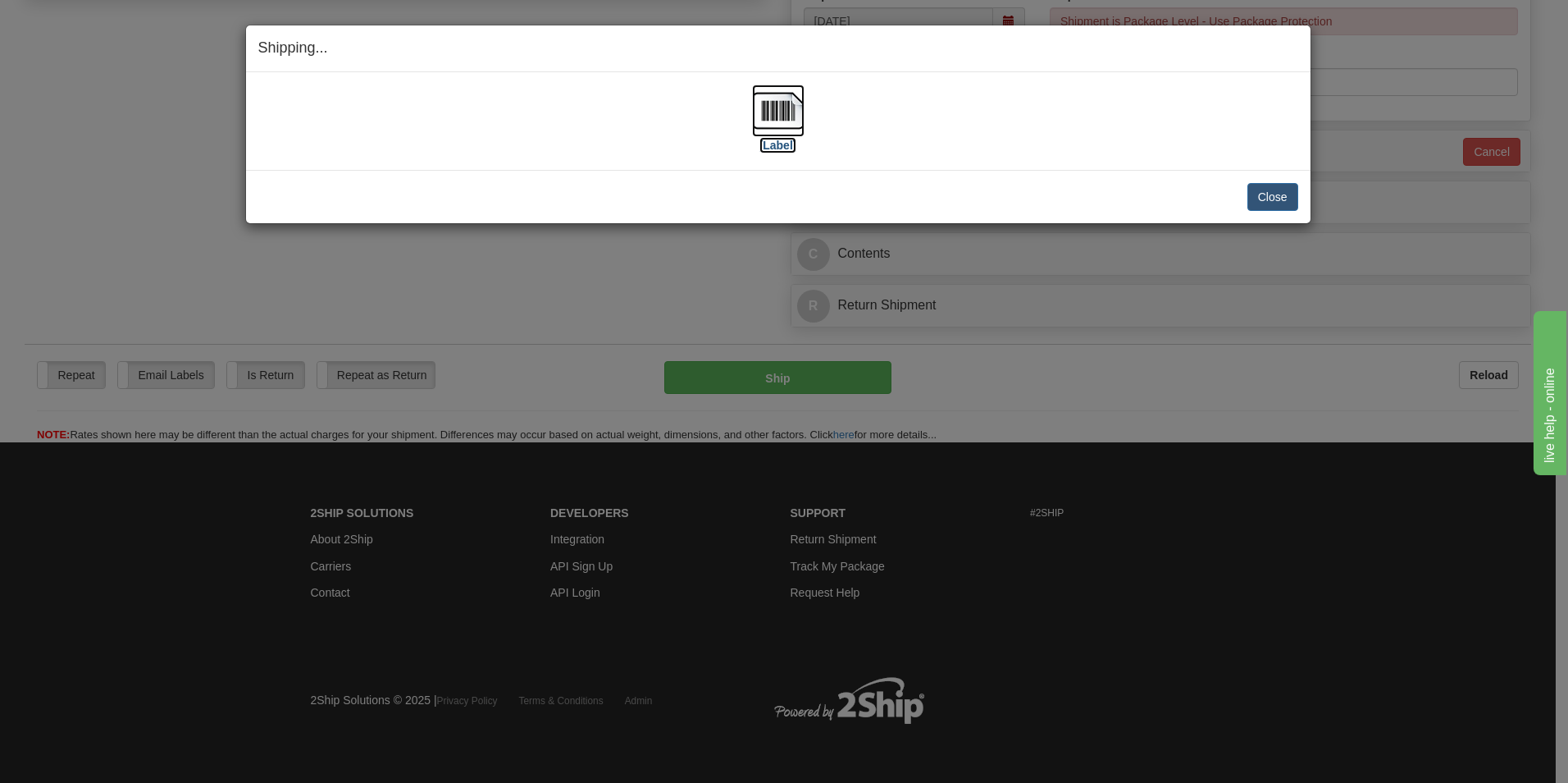
click at [792, 146] on label "[Label]" at bounding box center [778, 145] width 37 height 16
click at [1285, 216] on div "Close [PERSON_NAME] Shipment and Quit Pickup Quit Pickup ONLY" at bounding box center [778, 196] width 1064 height 54
click at [1269, 201] on button "Close" at bounding box center [1273, 196] width 51 height 28
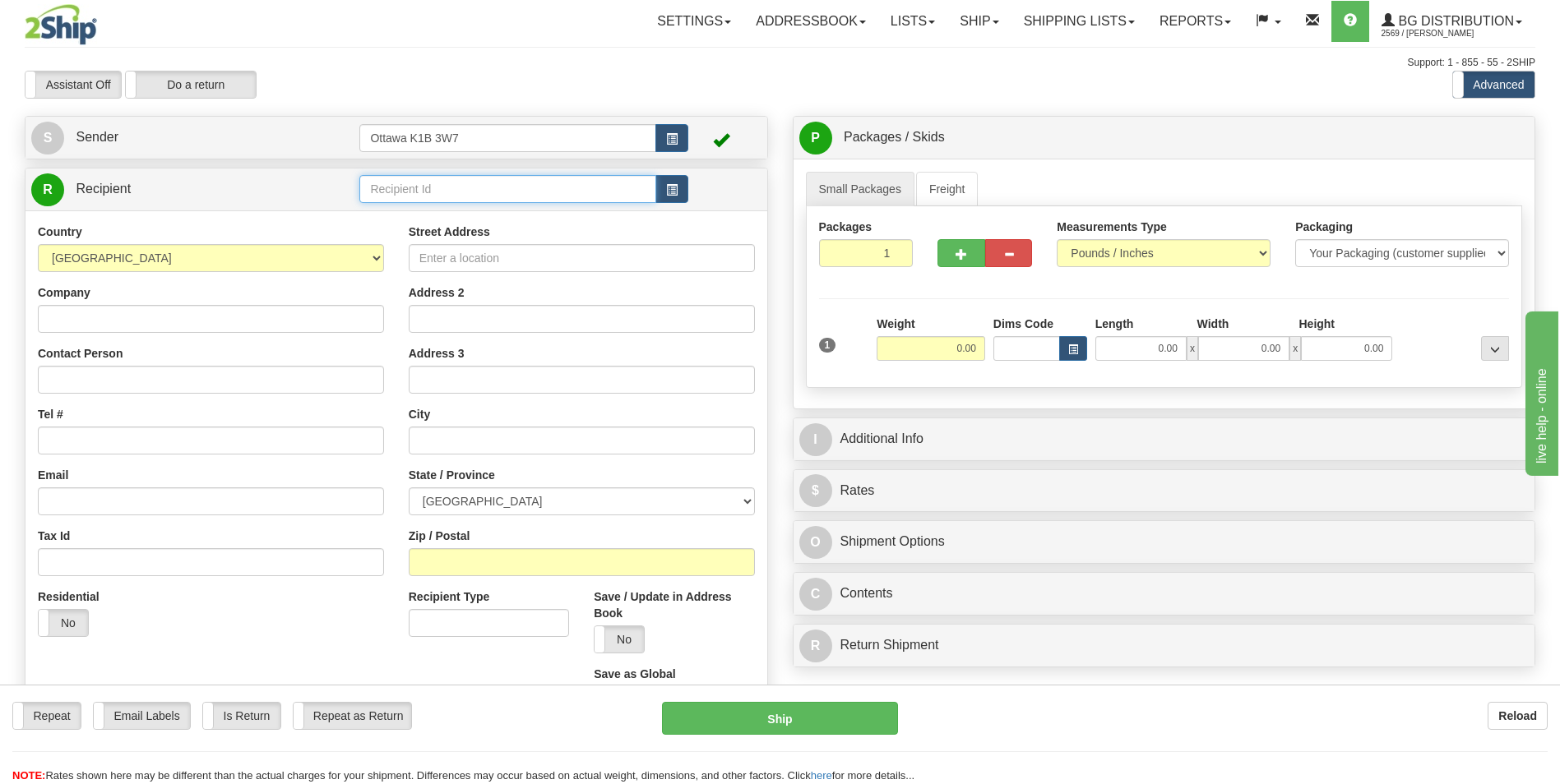
click at [437, 200] on input "text" at bounding box center [507, 188] width 296 height 28
type input "5"
click button "Delete" at bounding box center [0, 0] width 0 height 0
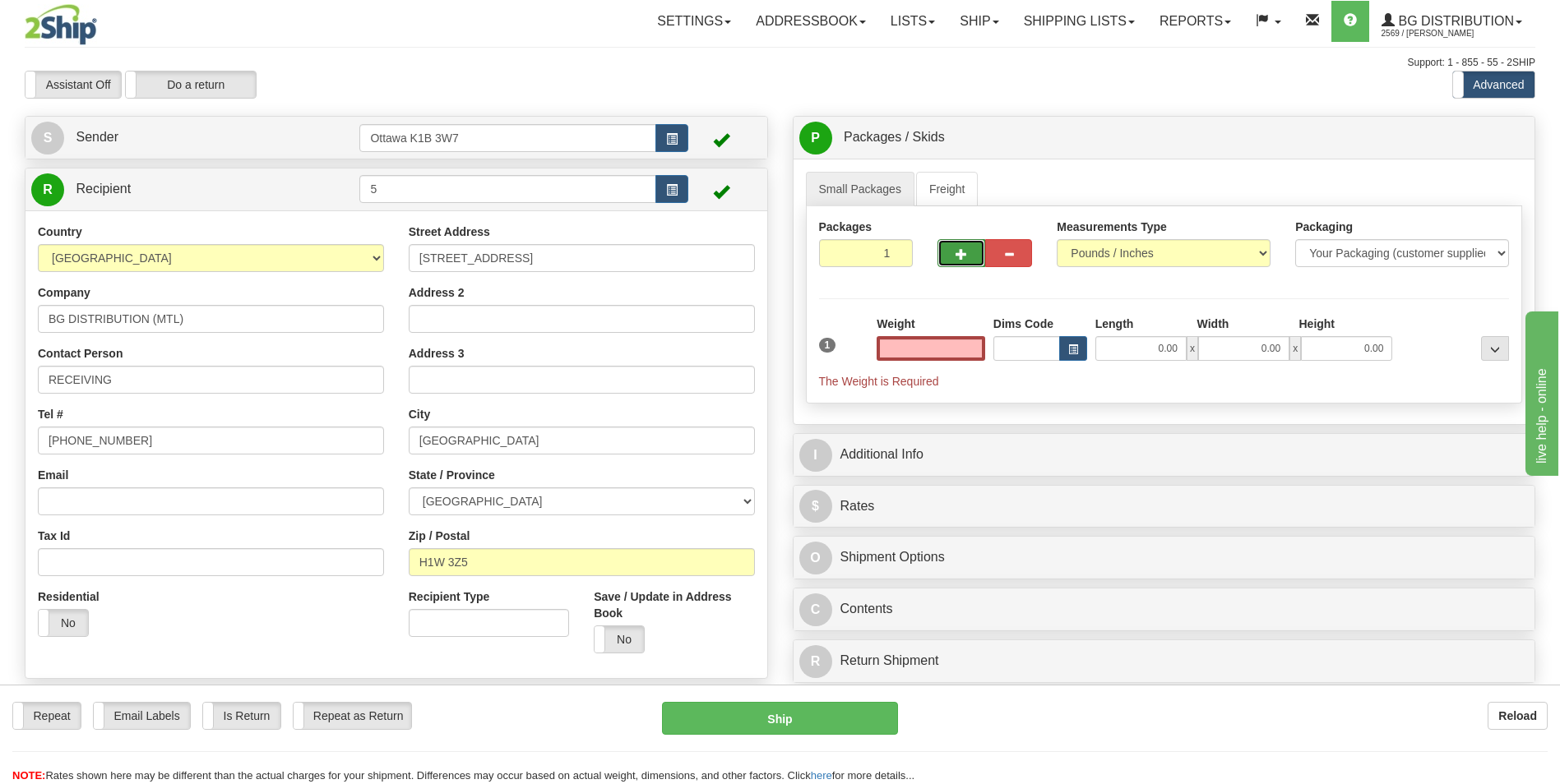
type input "0.00"
click at [958, 249] on span "button" at bounding box center [960, 254] width 12 height 11
type input "2"
click at [964, 356] on input "0.00" at bounding box center [930, 348] width 108 height 25
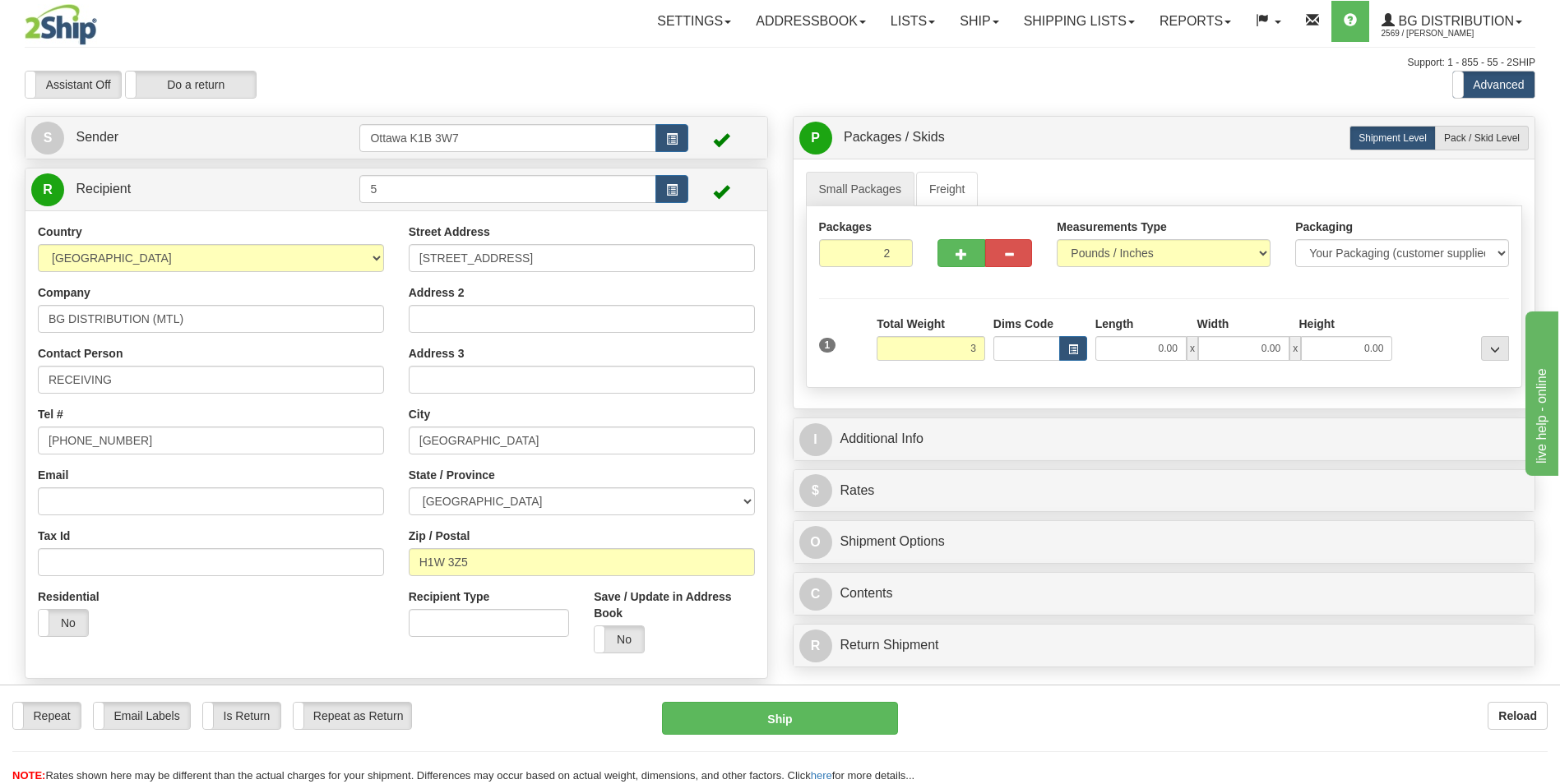
type input "3.00"
click at [997, 286] on div "Packages 2 1 Measurements Type" at bounding box center [1164, 296] width 717 height 181
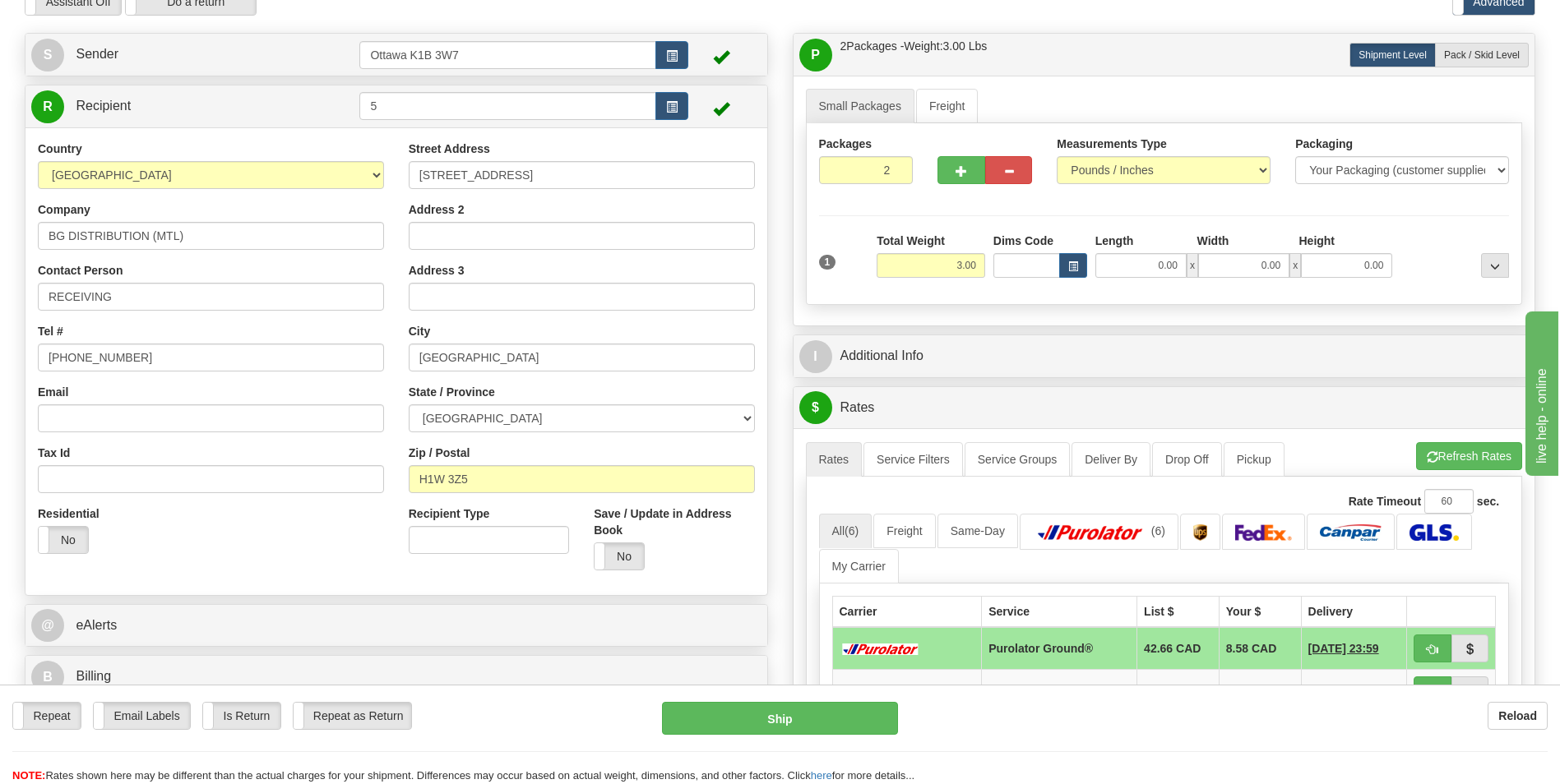
scroll to position [82, 0]
click at [1491, 59] on span "Pack / Skid Level" at bounding box center [1481, 55] width 76 height 12
radio input "true"
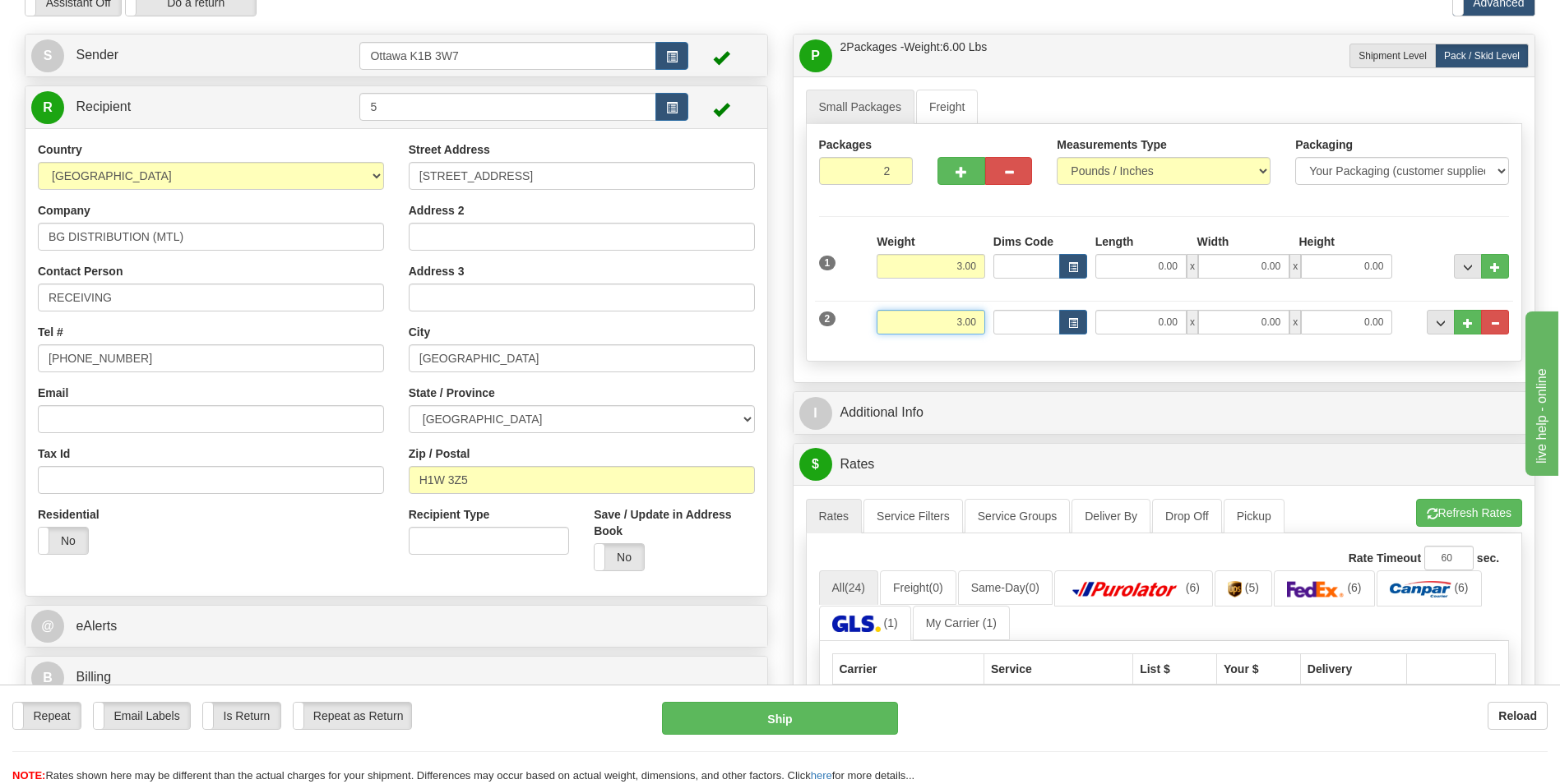
click at [942, 317] on input "3.00" at bounding box center [930, 322] width 108 height 25
drag, startPoint x: 944, startPoint y: 315, endPoint x: 1026, endPoint y: 321, distance: 82.2
click at [1026, 321] on div "2 Weight 3.00 Dims Code Length Width Height" at bounding box center [1164, 321] width 699 height 55
type input "18.00"
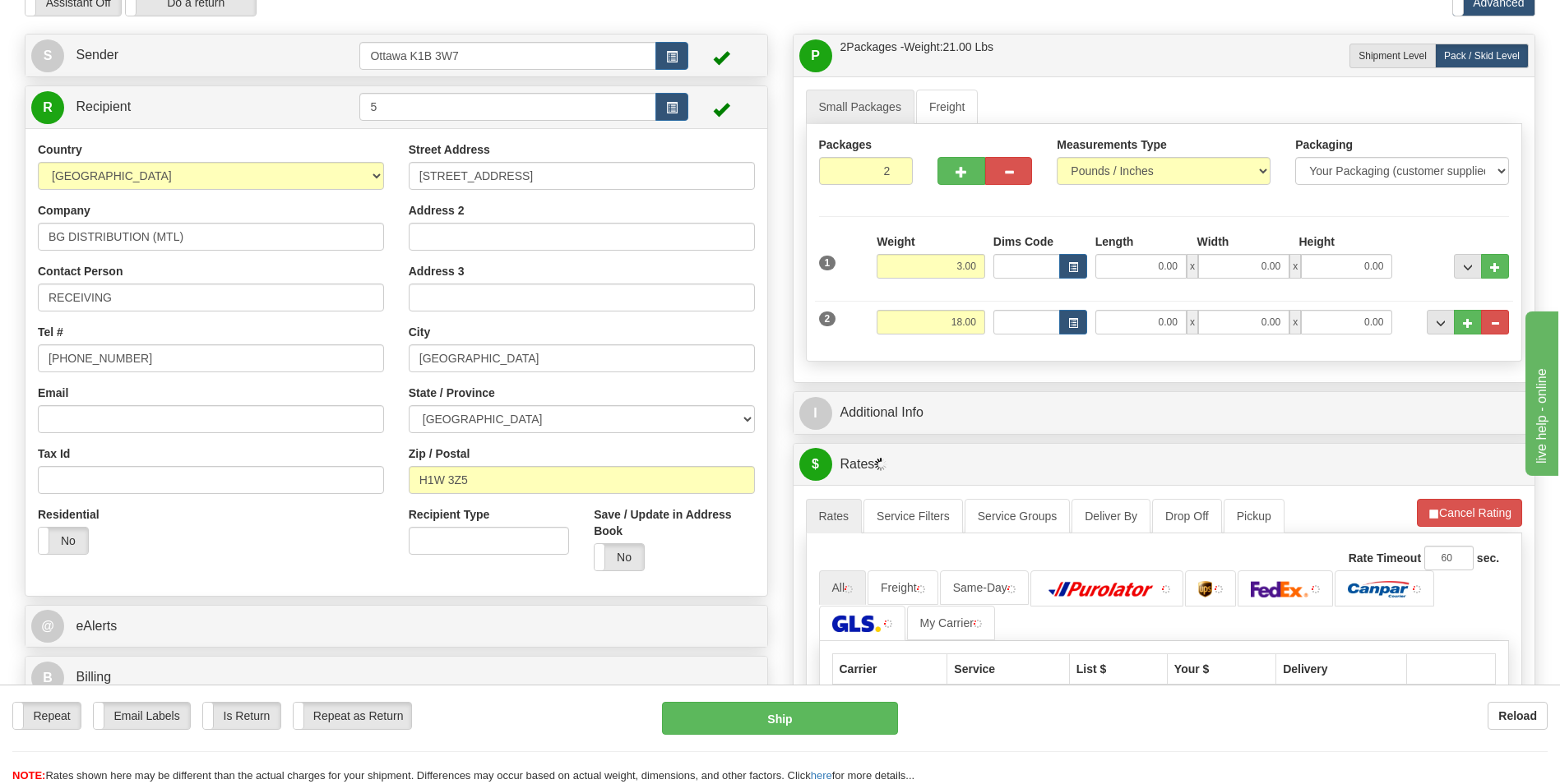
click at [1022, 346] on div "1 Weight 3.00 Dims Code x" at bounding box center [1164, 290] width 691 height 115
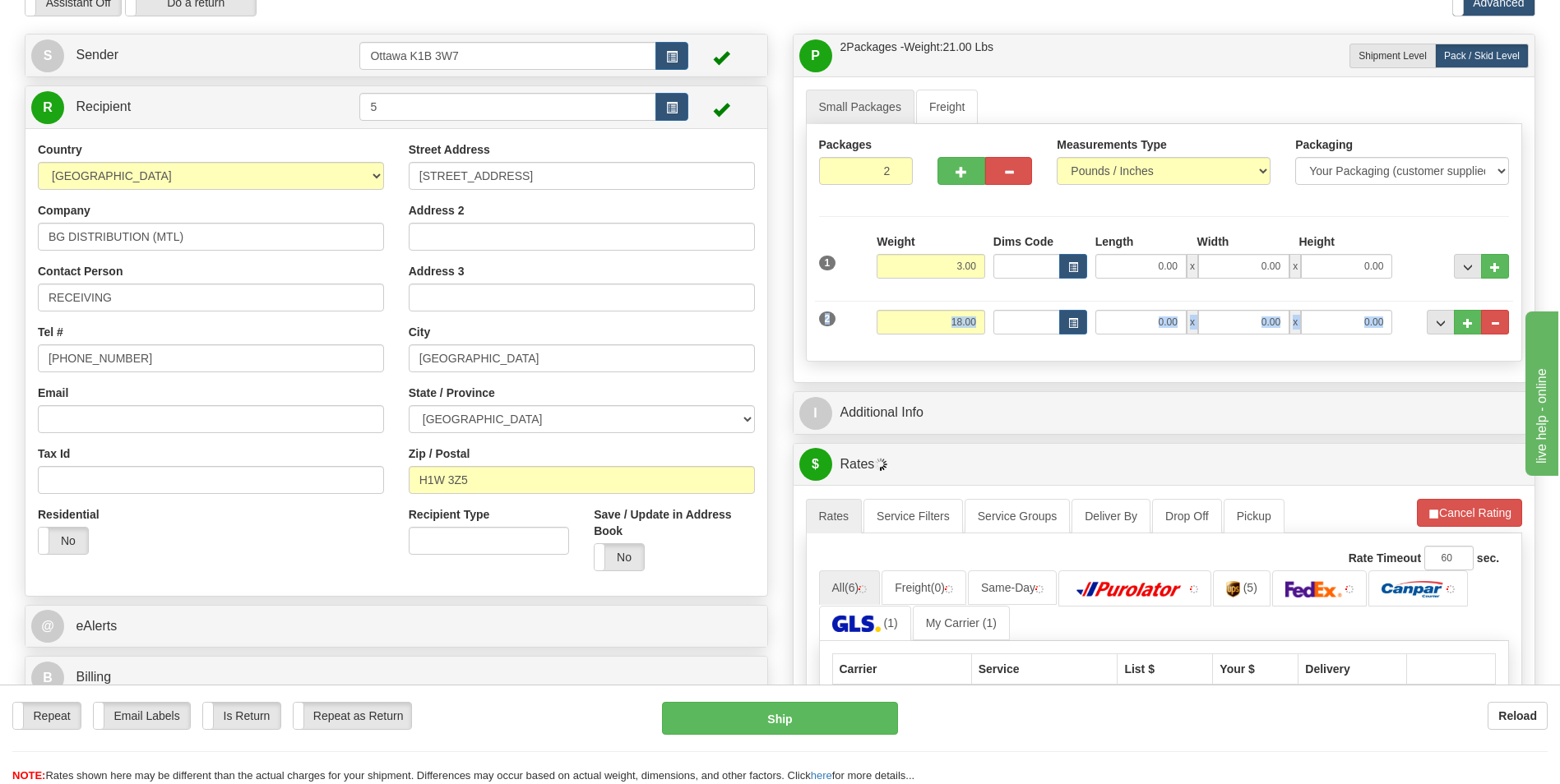
click at [860, 369] on div "Small Packages Freight Packages 2 2 Measurements Type" at bounding box center [1164, 229] width 742 height 305
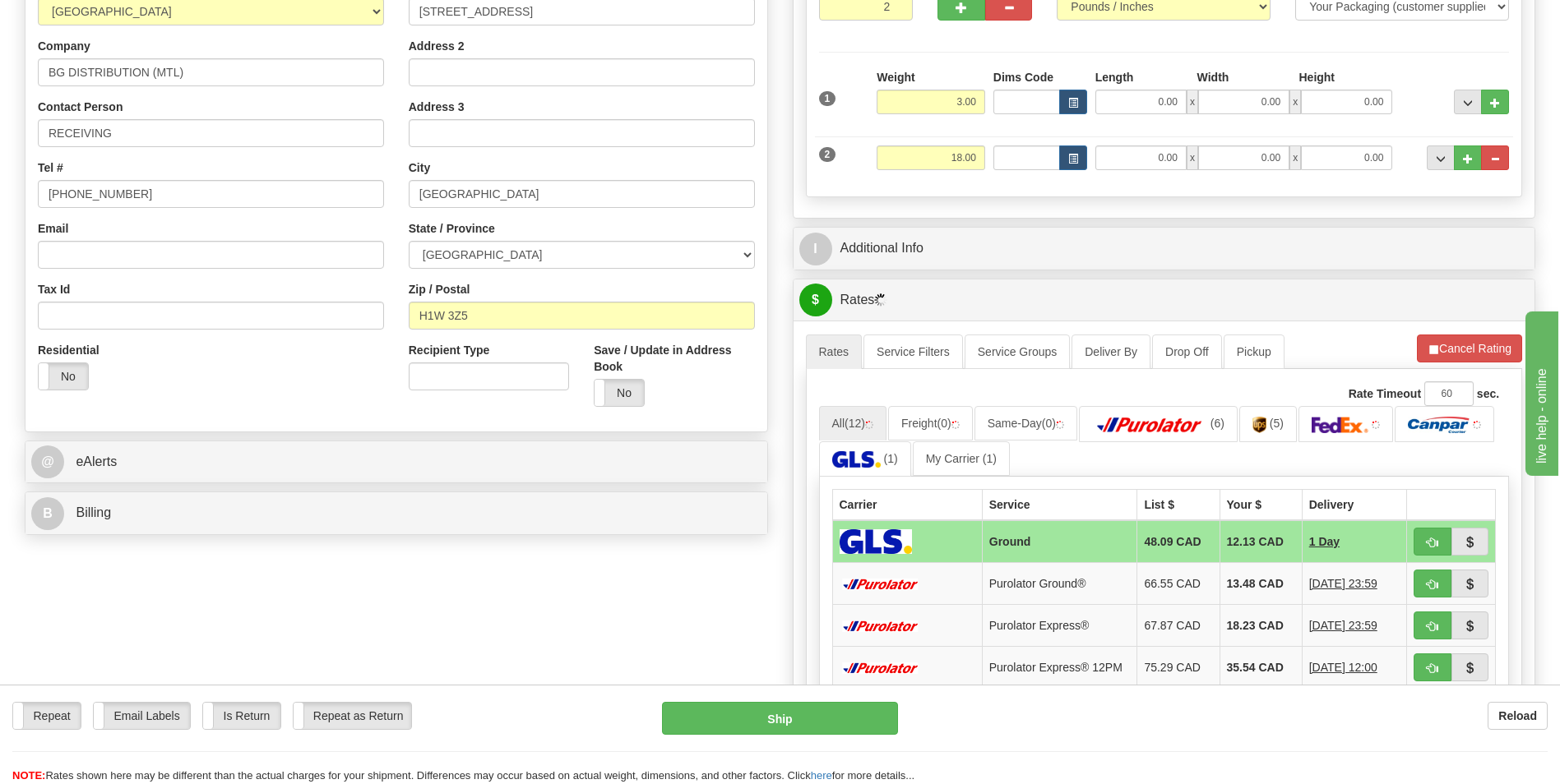
scroll to position [329, 0]
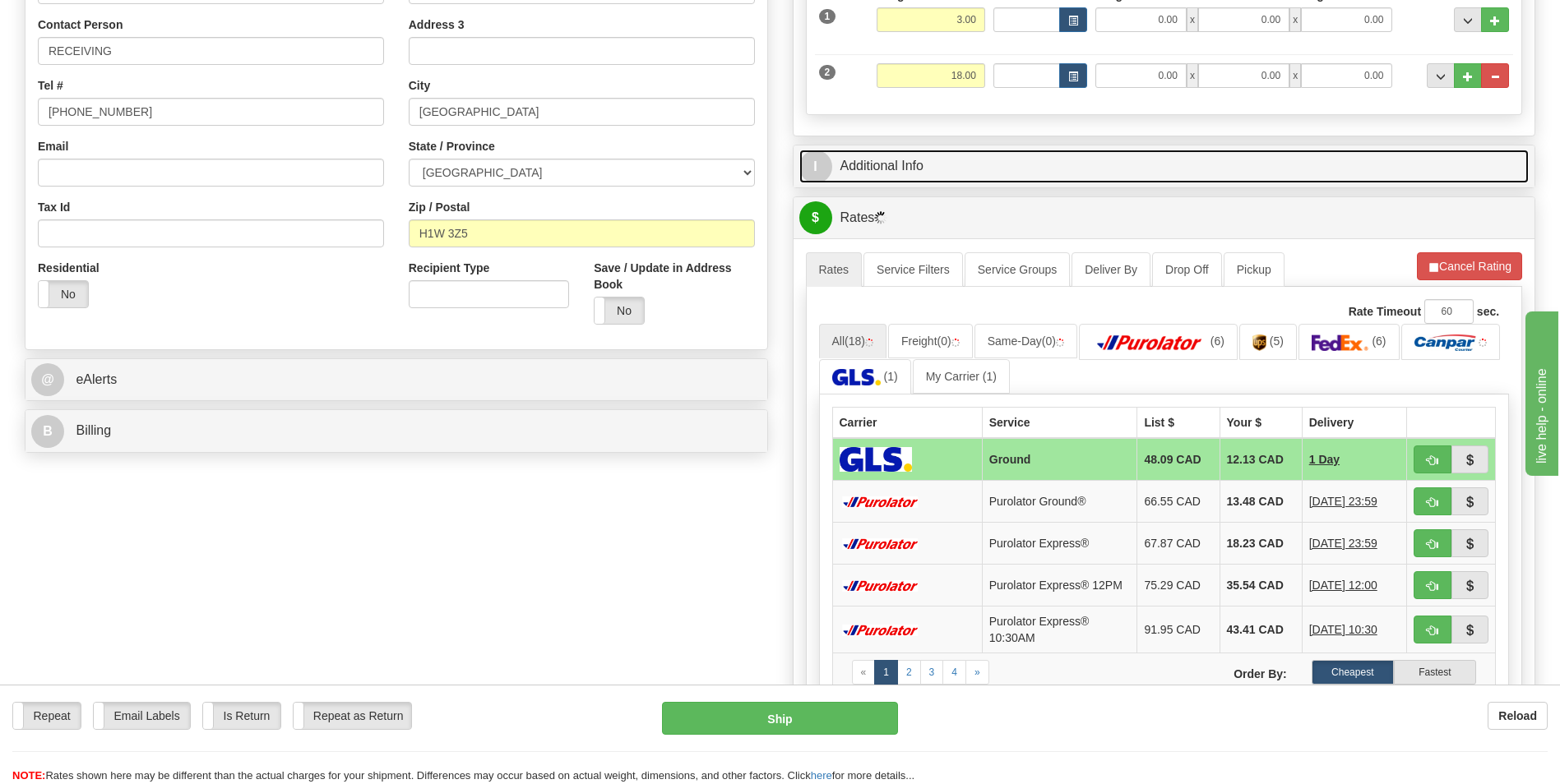
click at [890, 160] on link "I Additional Info" at bounding box center [1163, 166] width 730 height 34
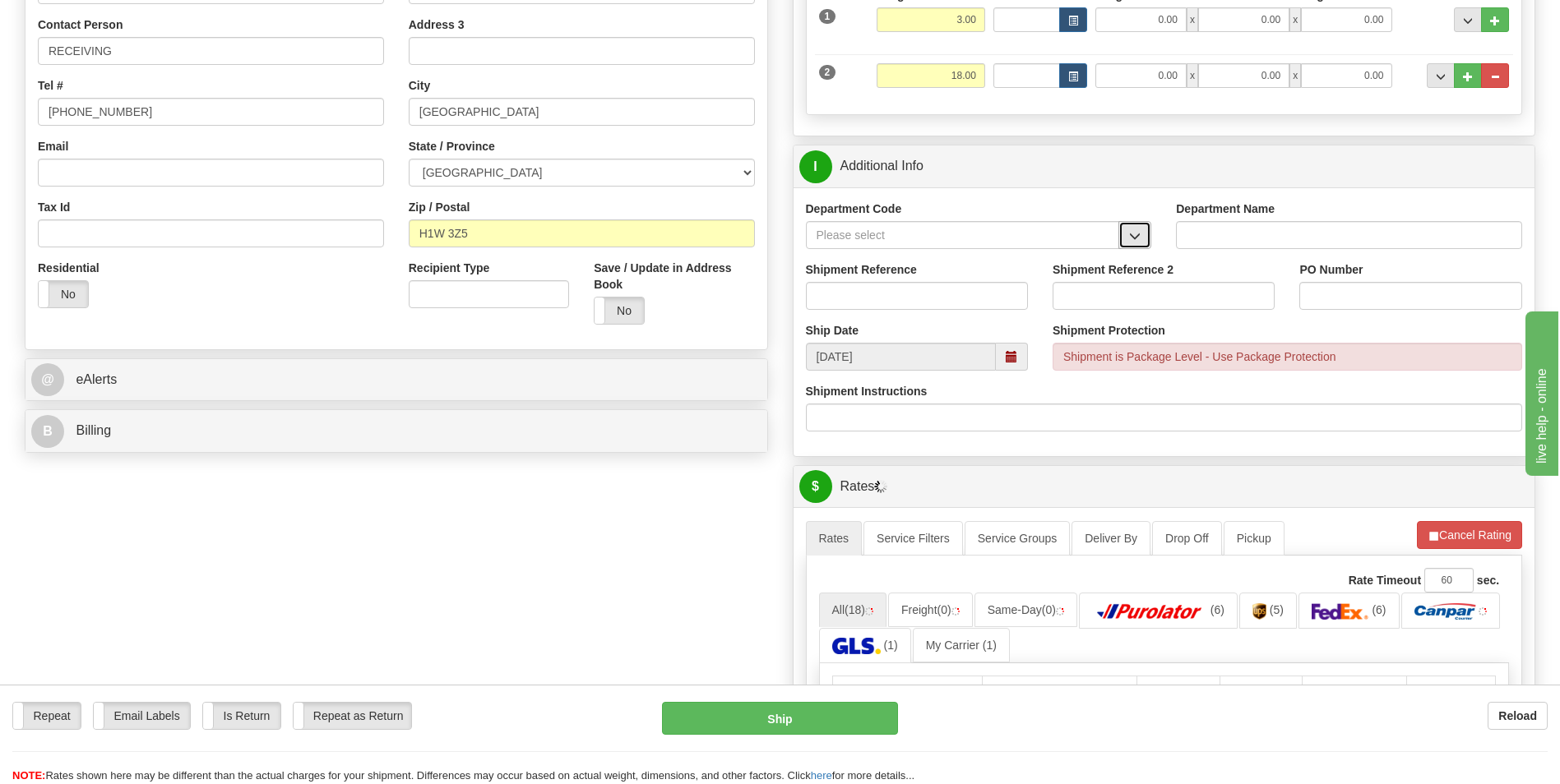
click at [1122, 241] on button "button" at bounding box center [1135, 235] width 33 height 28
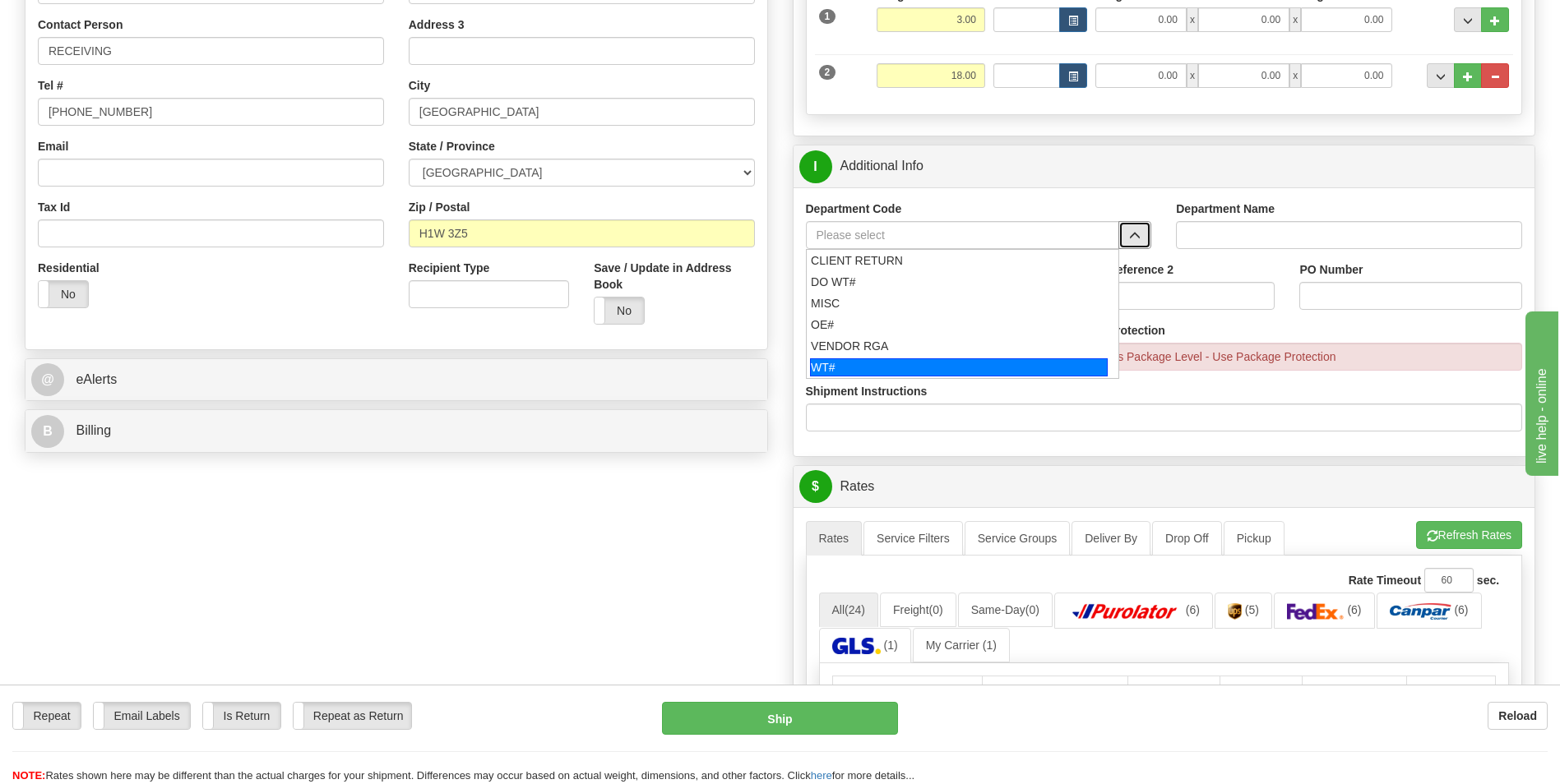
click at [866, 371] on div "WT#" at bounding box center [958, 367] width 298 height 18
type input "WT#"
type input "WAREHOUSE TRANSFERS"
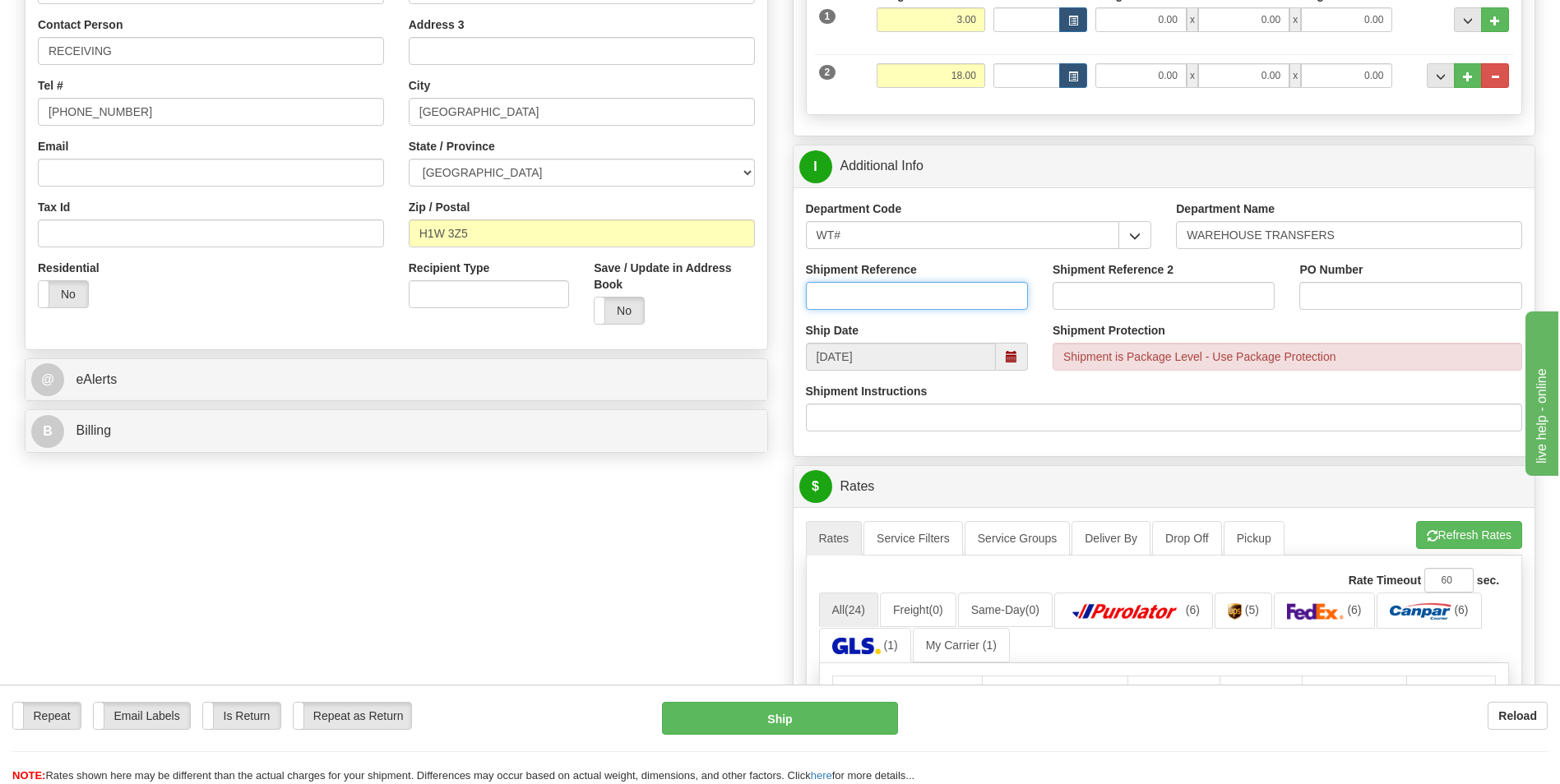
click at [954, 305] on input "Shipment Reference" at bounding box center [917, 296] width 222 height 28
type input "165588-00"
click at [1416, 299] on input "PO Number" at bounding box center [1410, 296] width 222 height 28
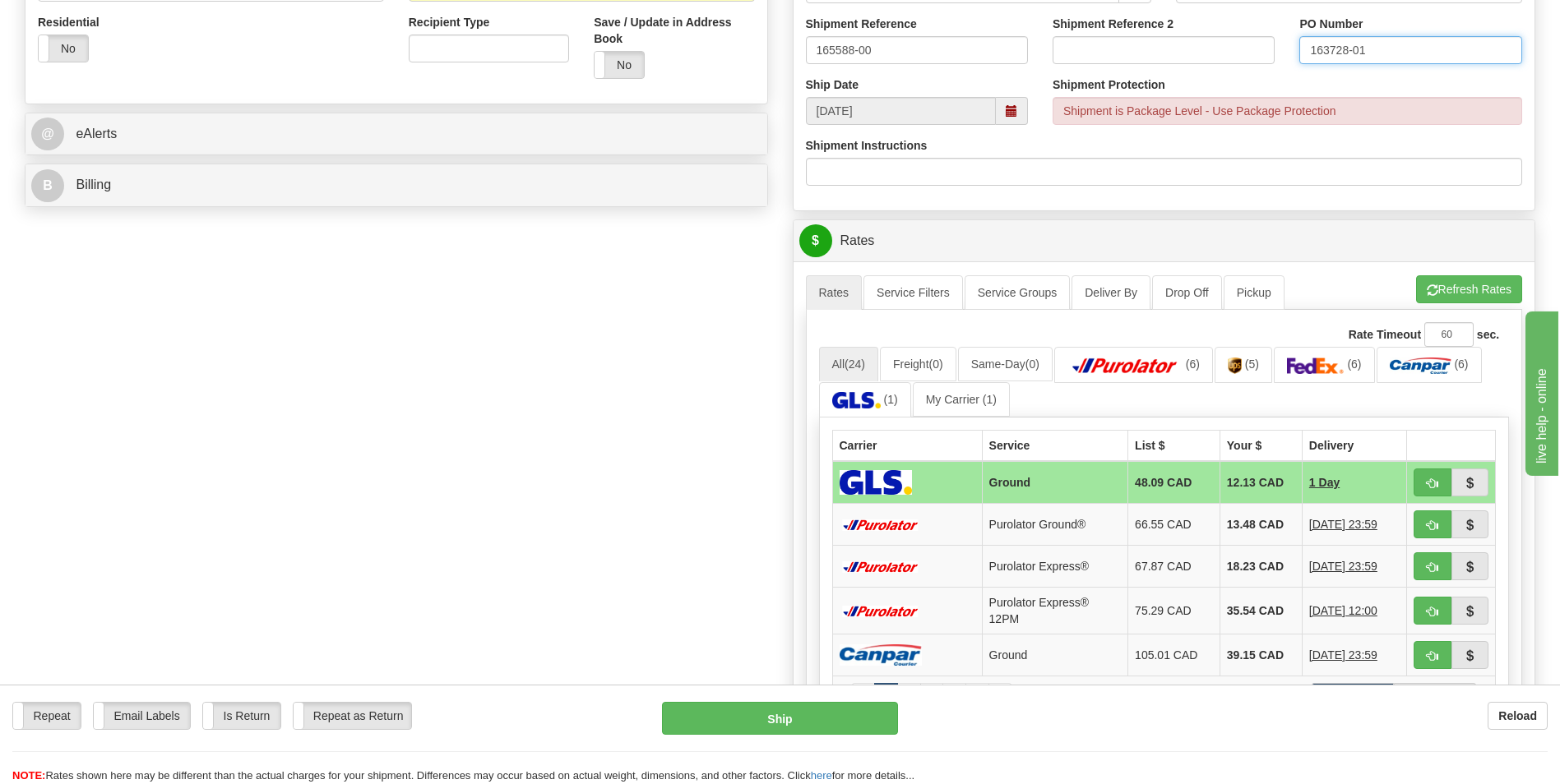
scroll to position [575, 0]
type input "163728-01"
click at [313, 593] on div "Create a label for the return Create Pickup Without Label S" at bounding box center [780, 285] width 1535 height 1489
click at [1498, 288] on button "Refresh Rates" at bounding box center [1469, 288] width 106 height 28
click at [1436, 523] on span "button" at bounding box center [1432, 525] width 12 height 11
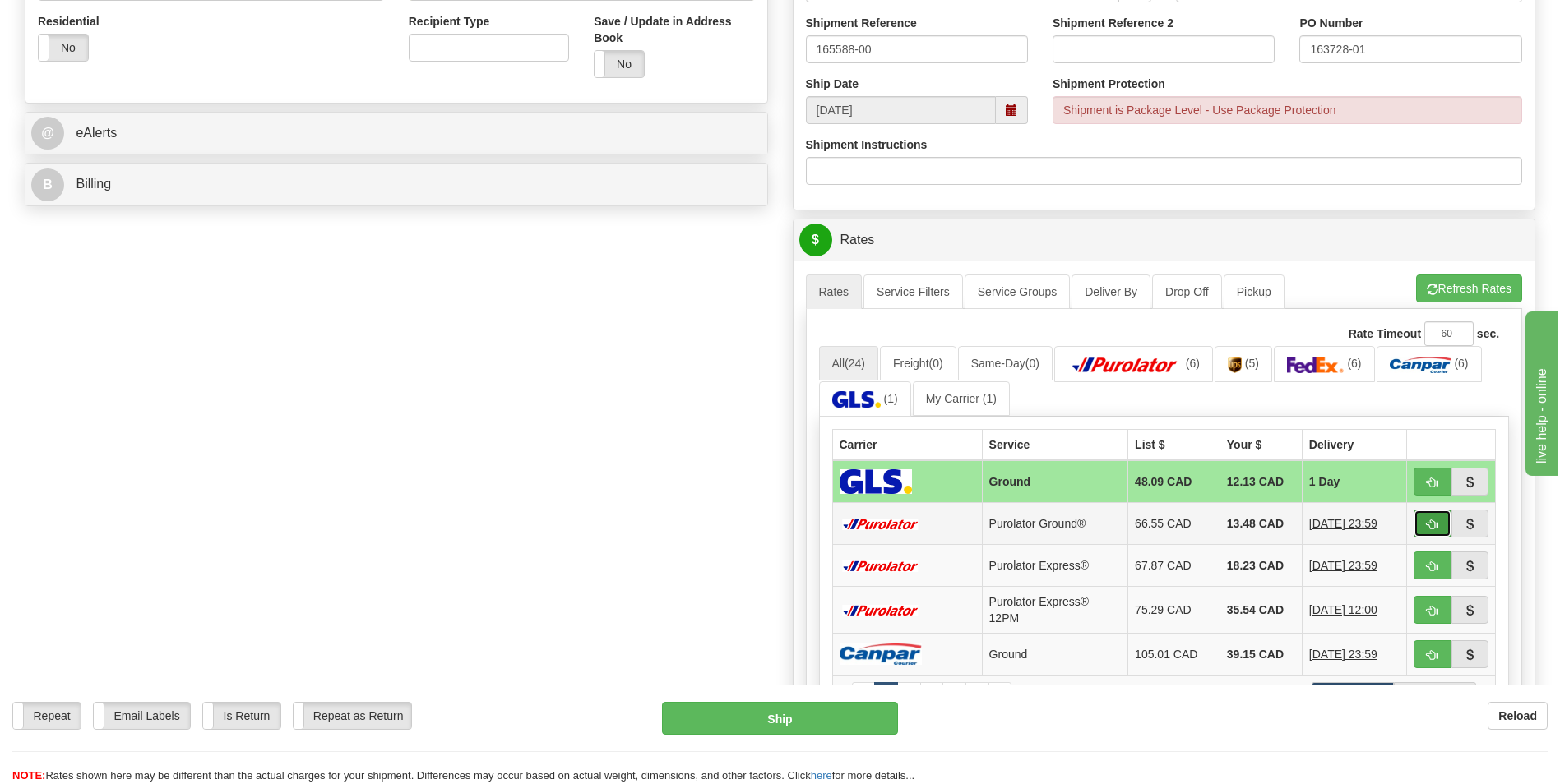
type input "260"
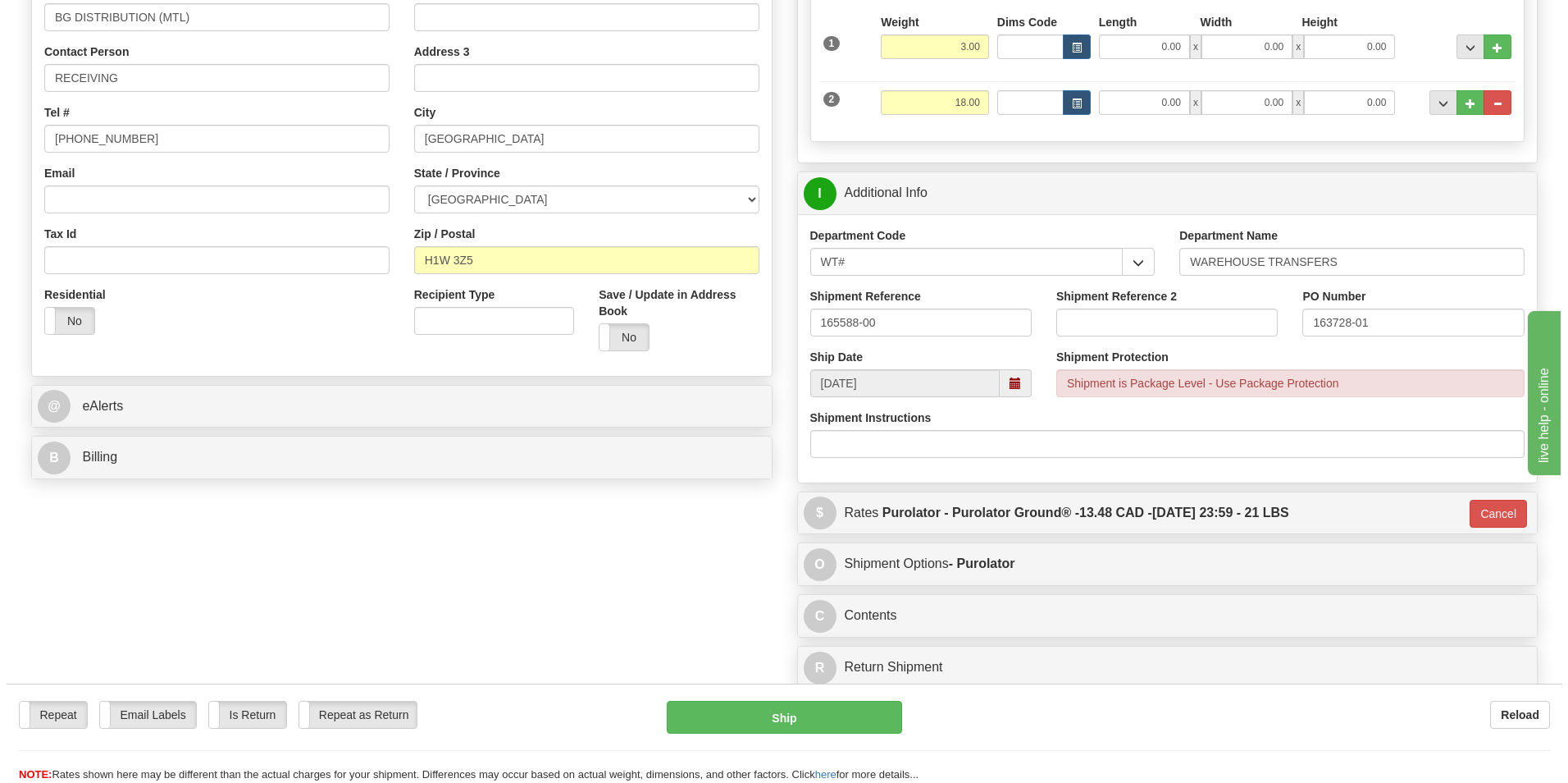
scroll to position [0, 0]
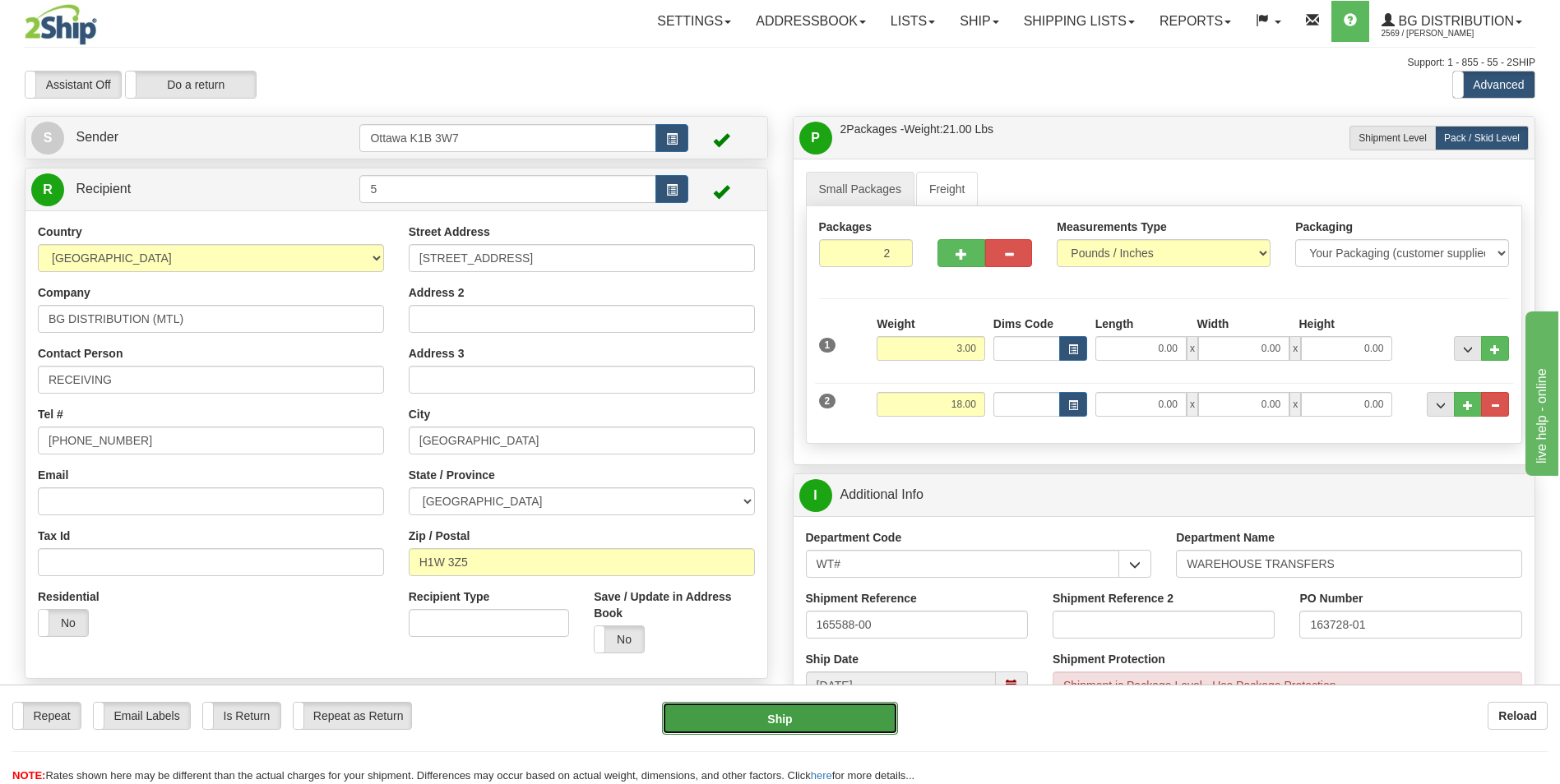
click at [820, 724] on button "Ship" at bounding box center [779, 718] width 235 height 33
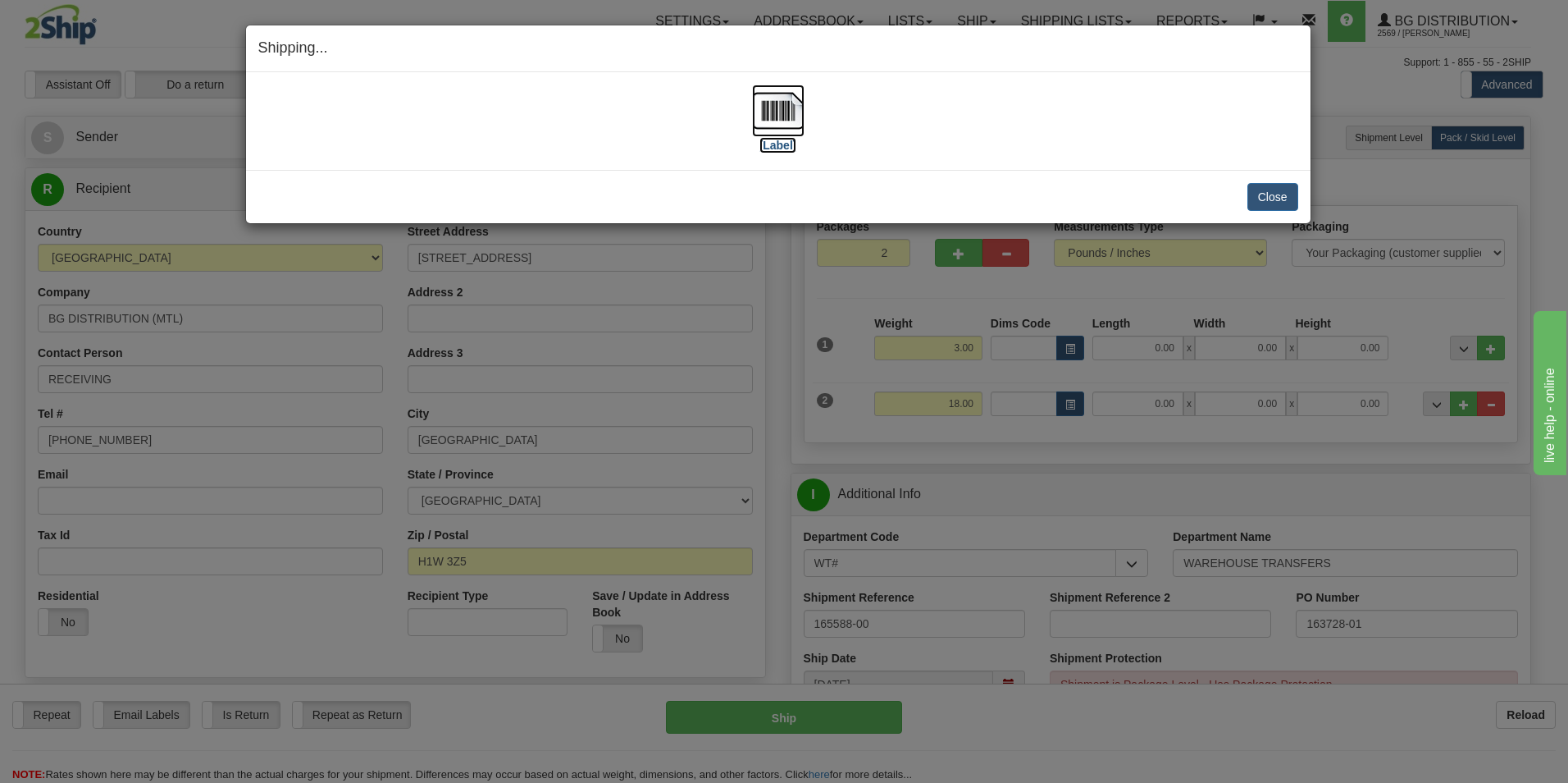
click at [783, 141] on label "[Label]" at bounding box center [778, 145] width 37 height 16
